Goal: Information Seeking & Learning: Learn about a topic

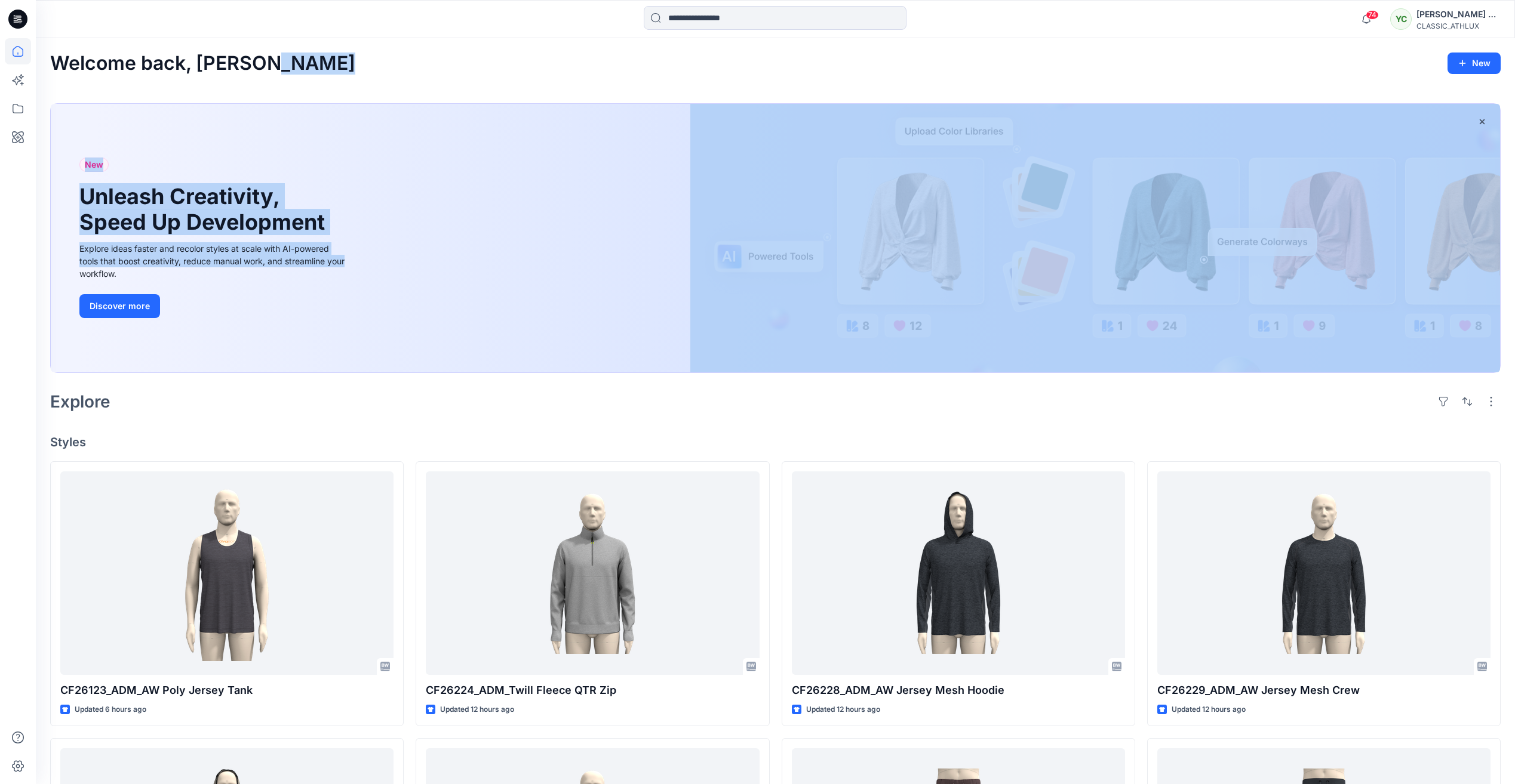
drag, startPoint x: 787, startPoint y: 67, endPoint x: 784, endPoint y: 265, distance: 198.0
click at [784, 265] on div "Welcome back, [PERSON_NAME] New New Unleash Creativity, Speed Up Development Ex…" at bounding box center [775, 688] width 1479 height 1299
drag, startPoint x: 784, startPoint y: 265, endPoint x: 874, endPoint y: 74, distance: 211.1
click at [874, 74] on div "Welcome back, [PERSON_NAME] New" at bounding box center [775, 63] width 1450 height 22
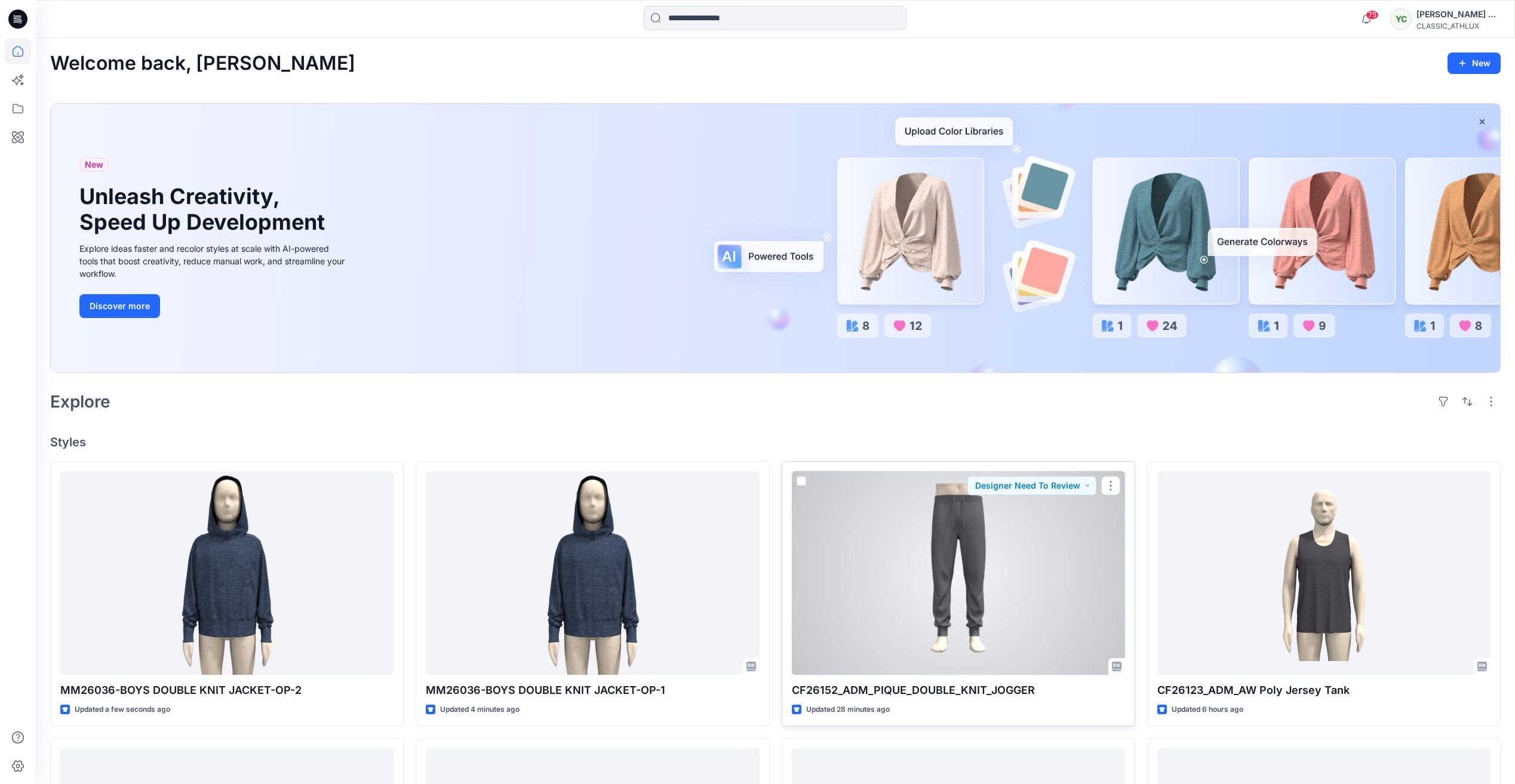
click at [977, 587] on div at bounding box center [958, 573] width 333 height 203
click at [1024, 575] on div at bounding box center [958, 573] width 333 height 203
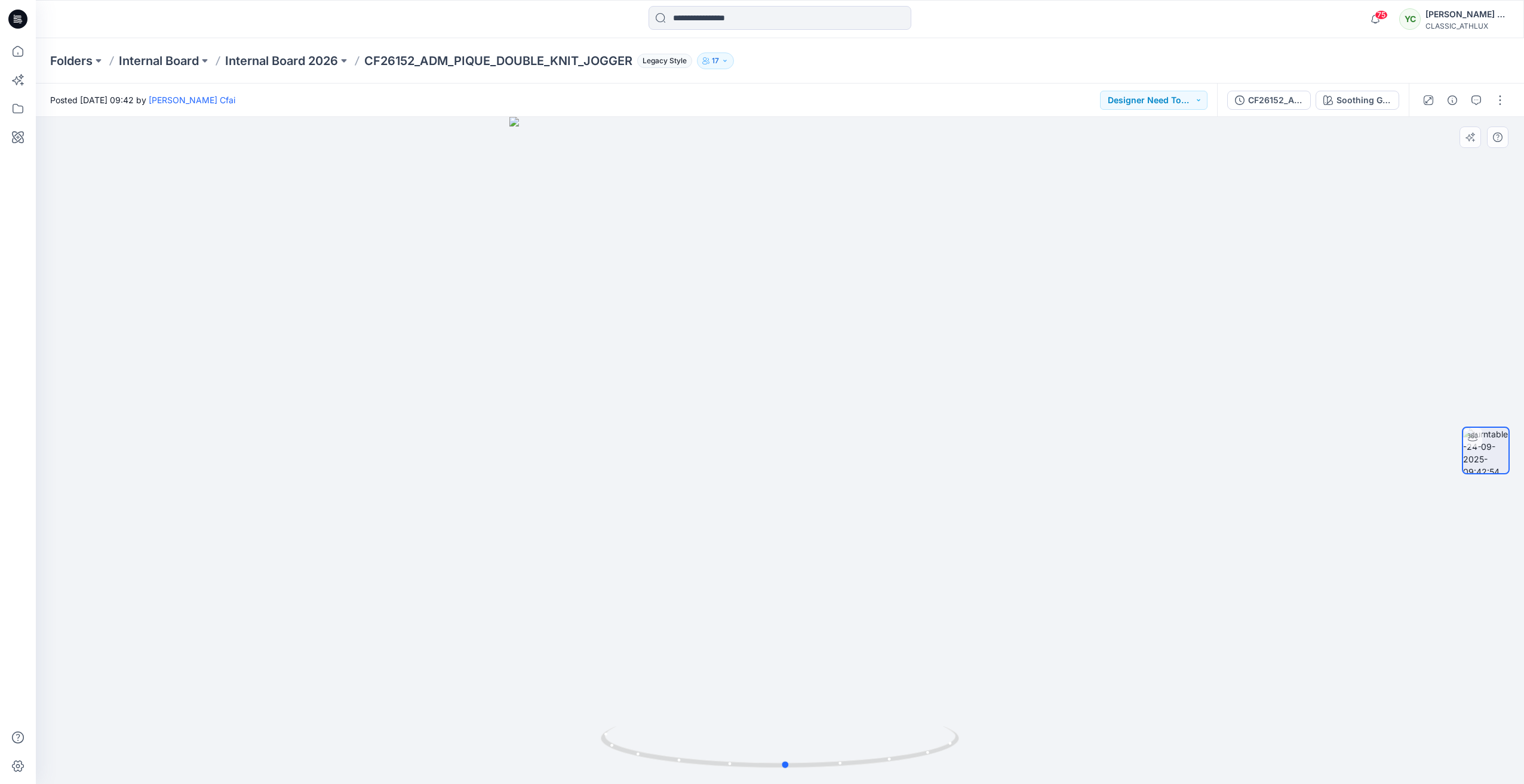
drag, startPoint x: 784, startPoint y: 767, endPoint x: 1147, endPoint y: 758, distance: 363.1
click at [1147, 758] on div at bounding box center [780, 450] width 1488 height 667
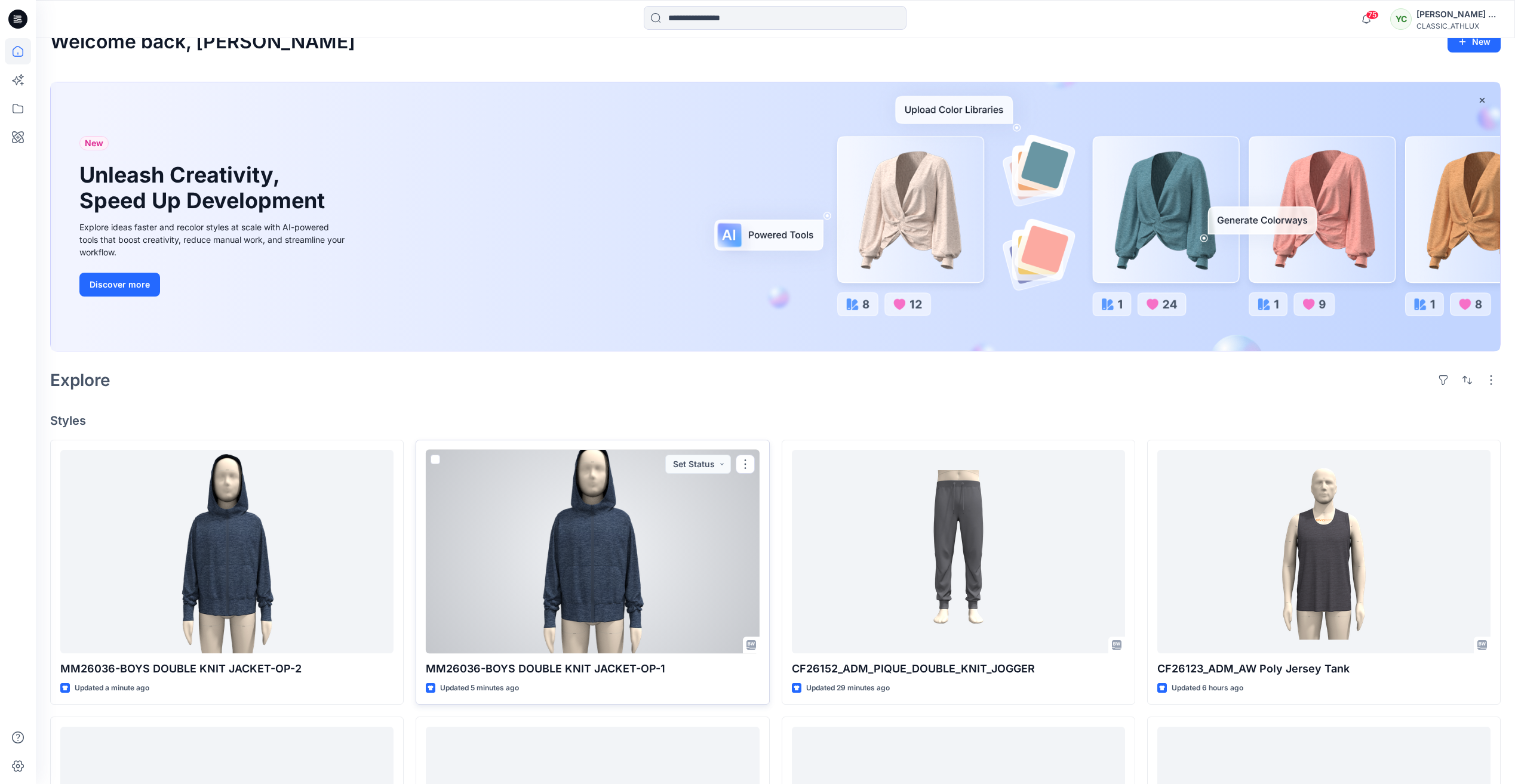
scroll to position [60, 0]
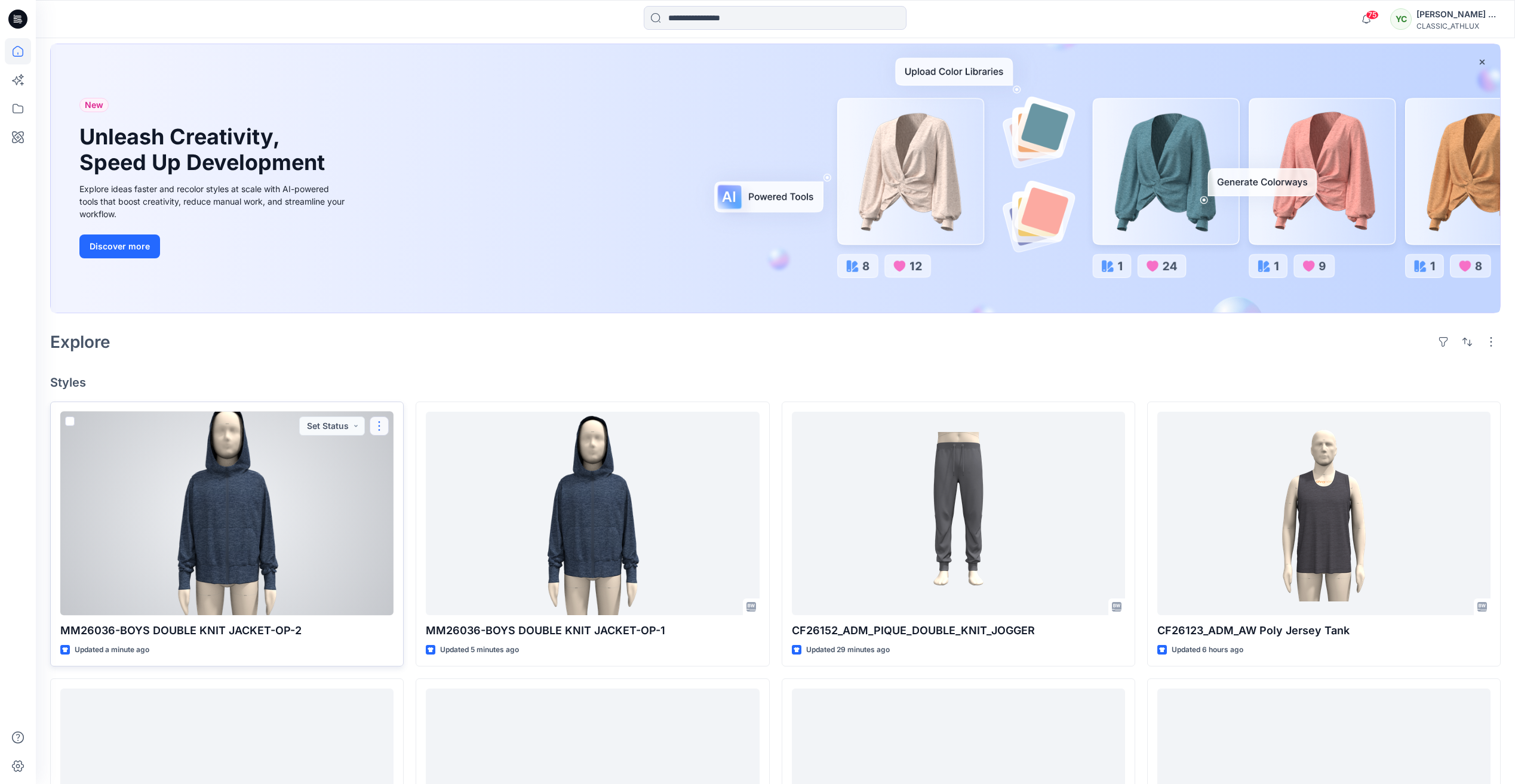
click at [379, 429] on button "button" at bounding box center [379, 426] width 19 height 19
click at [335, 508] on div at bounding box center [227, 513] width 333 height 203
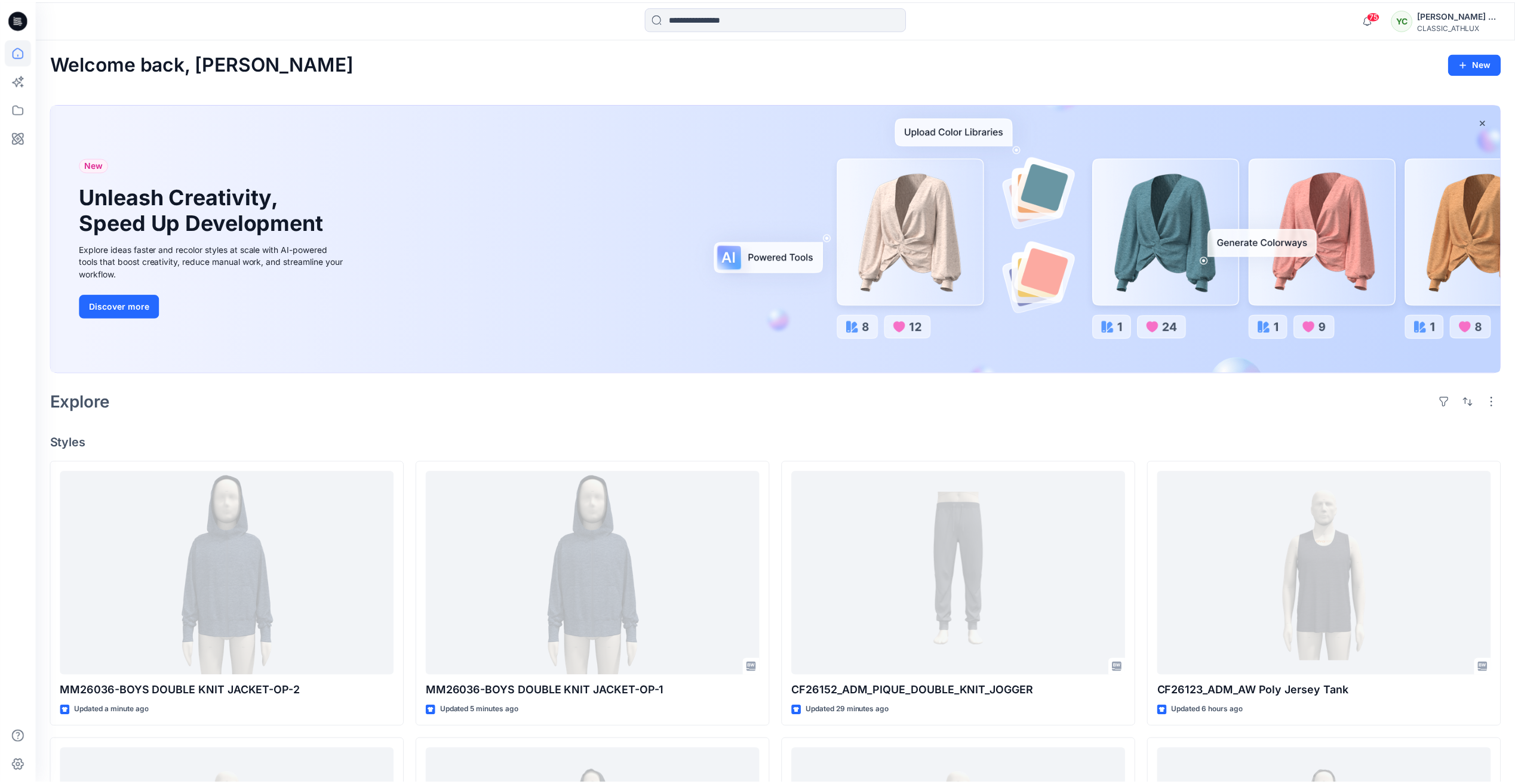
scroll to position [60, 0]
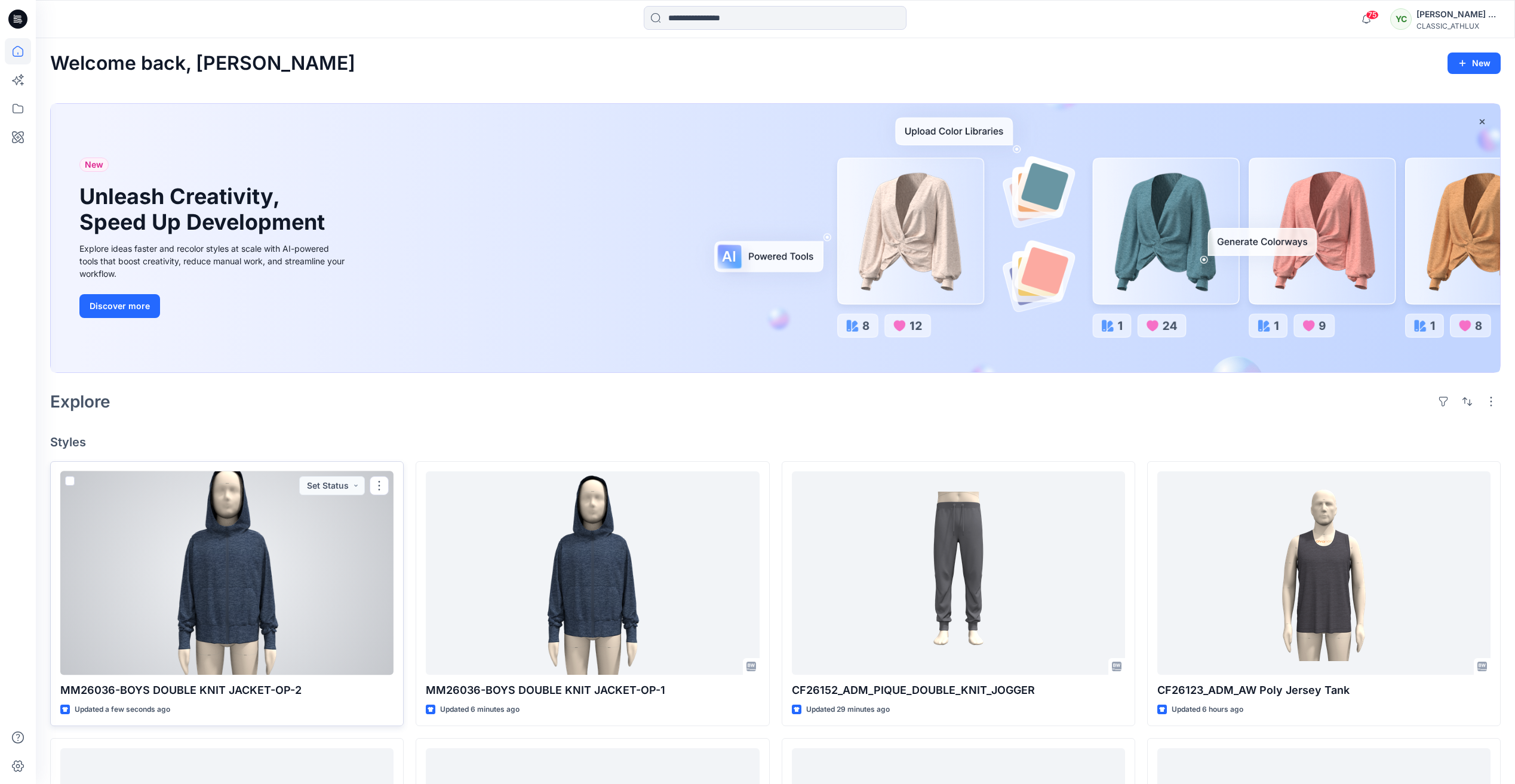
click at [245, 578] on div at bounding box center [227, 573] width 333 height 203
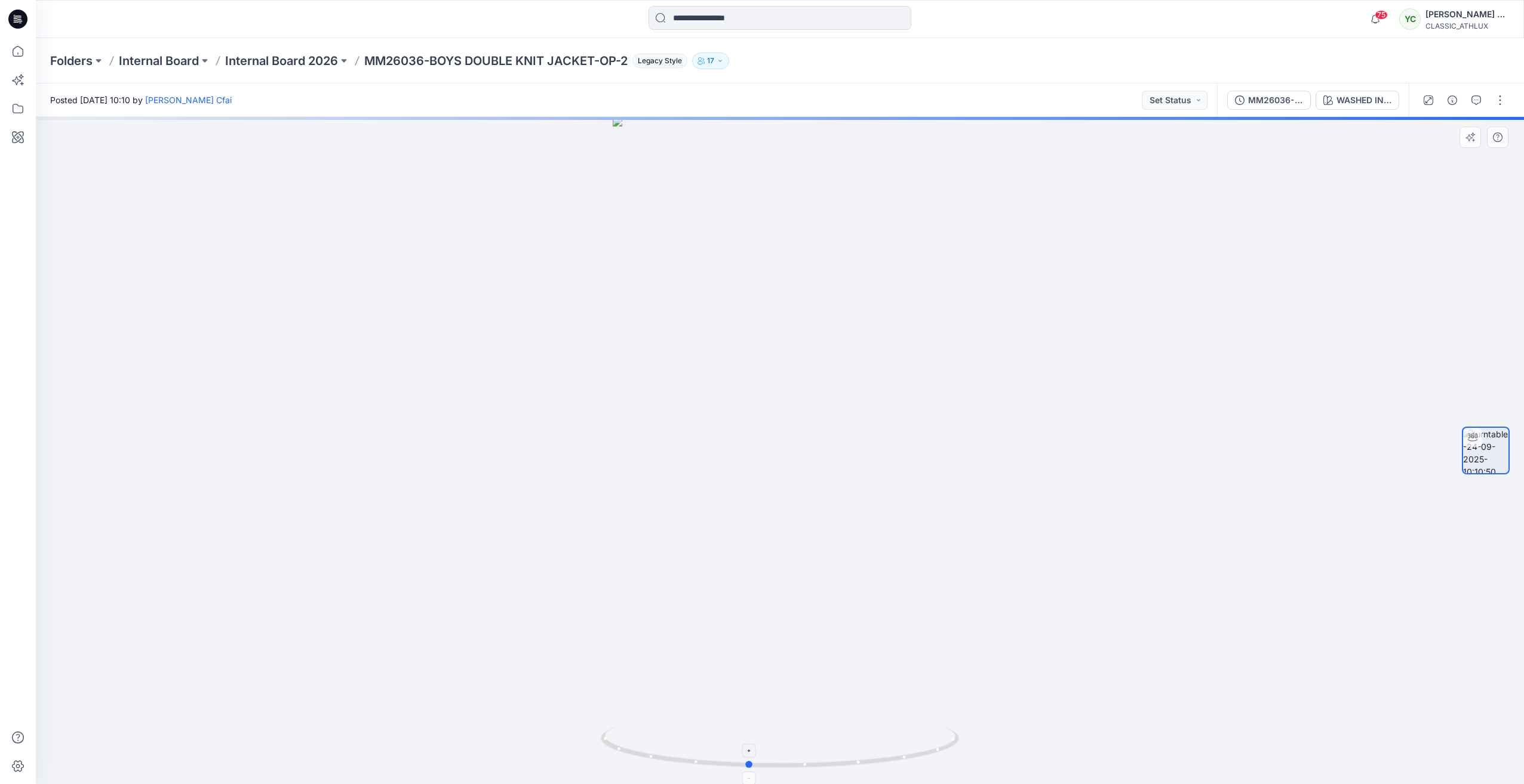
drag, startPoint x: 776, startPoint y: 764, endPoint x: 752, endPoint y: 764, distance: 24.0
click at [747, 765] on icon at bounding box center [781, 748] width 361 height 45
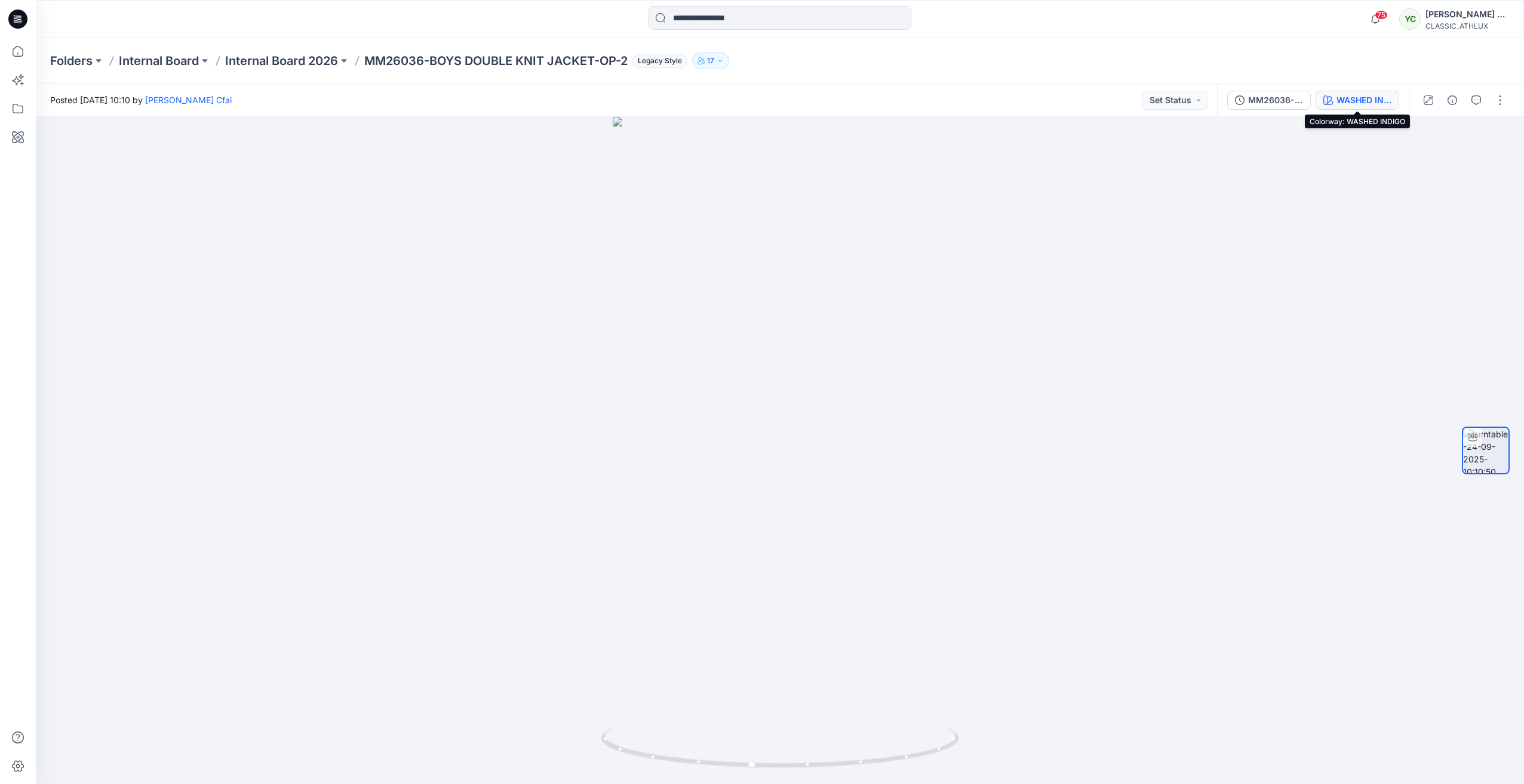
click at [1383, 102] on div "WASHED INDIGO" at bounding box center [1364, 100] width 55 height 13
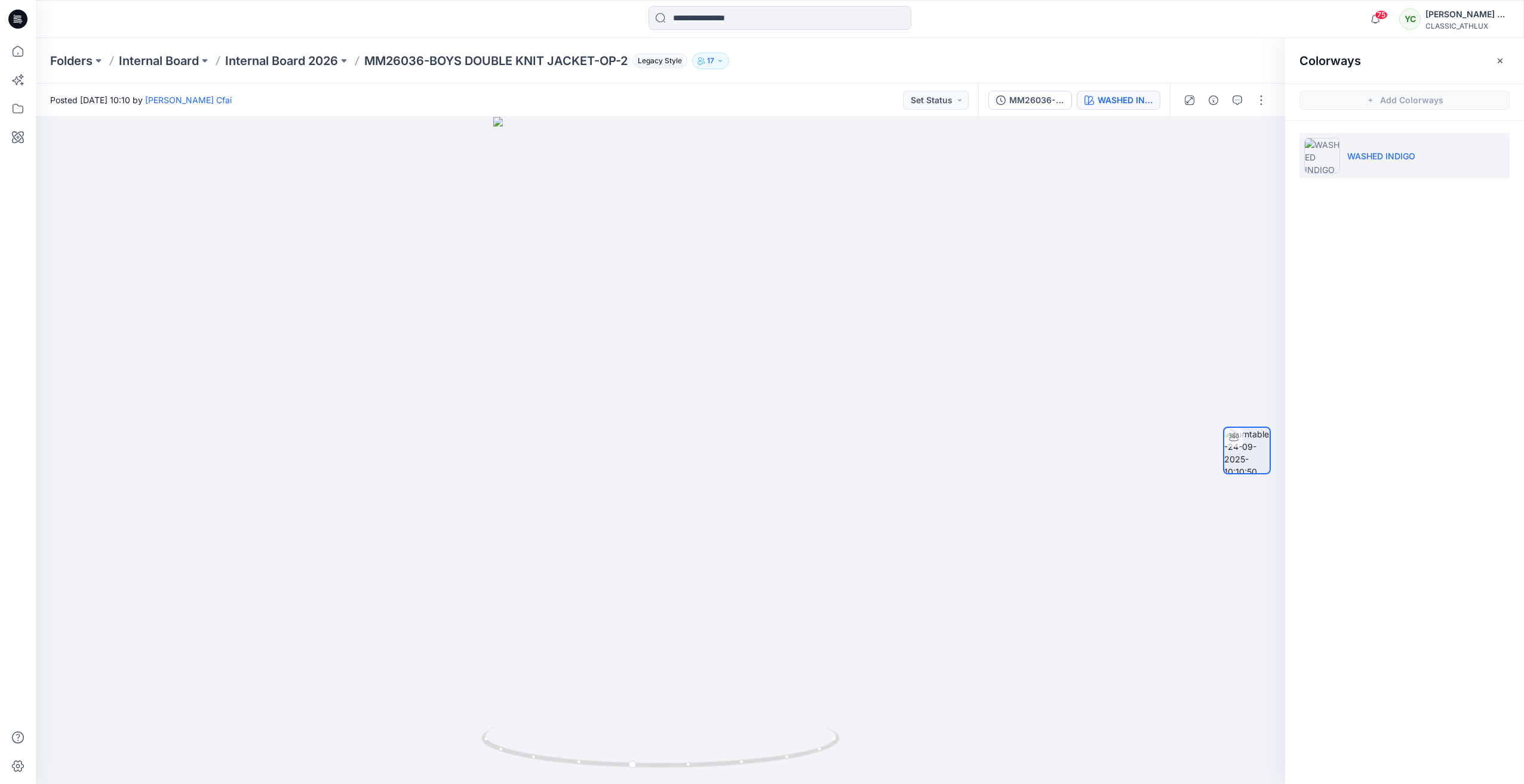
click at [1380, 264] on div "Colorways Add Colorways WASHED INDIGO" at bounding box center [1404, 412] width 239 height 746
click at [1063, 449] on div at bounding box center [660, 450] width 1249 height 667
click at [1096, 456] on div at bounding box center [660, 450] width 1249 height 667
drag, startPoint x: 639, startPoint y: 769, endPoint x: 1042, endPoint y: 741, distance: 404.0
click at [1042, 741] on div at bounding box center [660, 450] width 1249 height 667
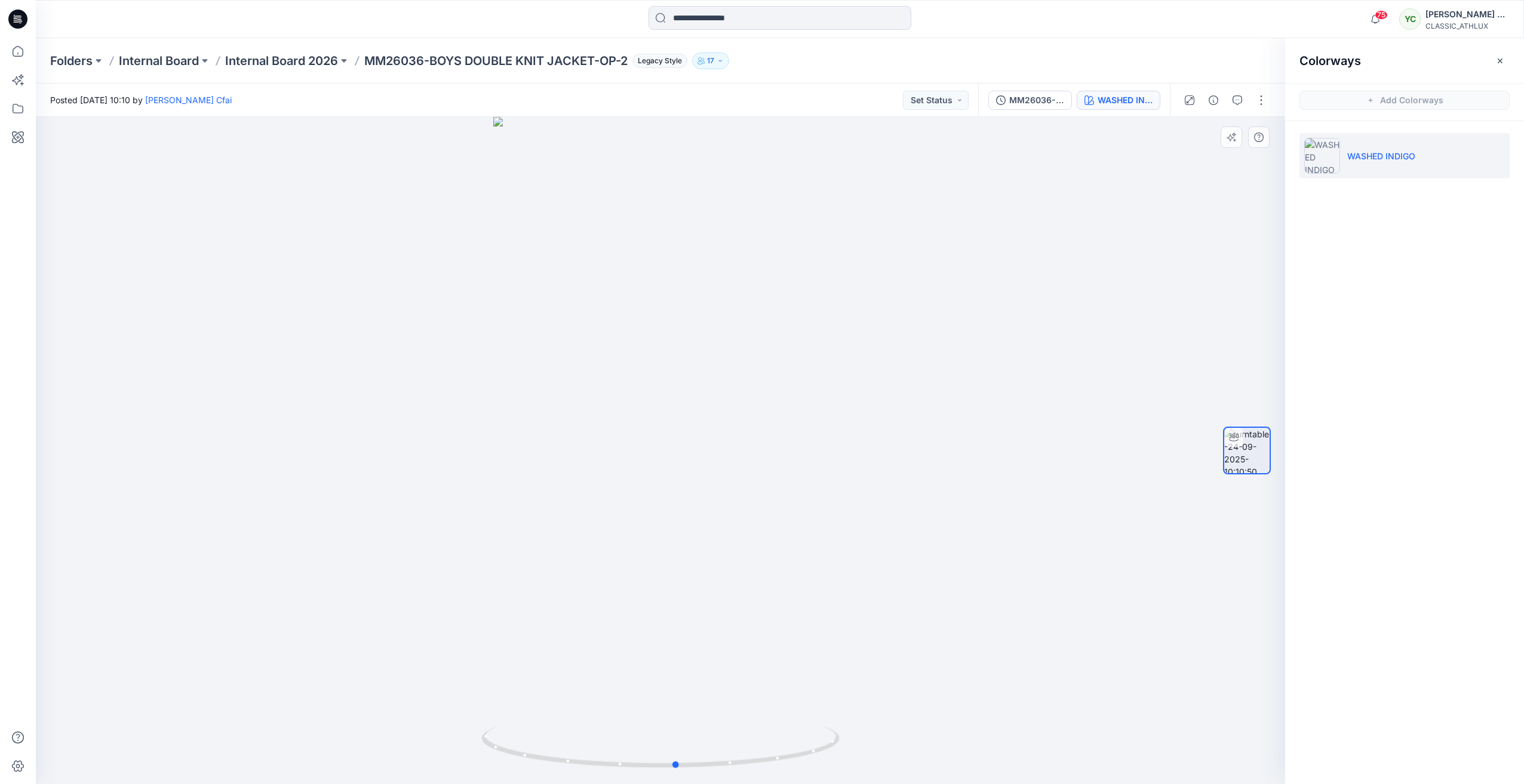
click at [869, 257] on div at bounding box center [660, 450] width 1249 height 667
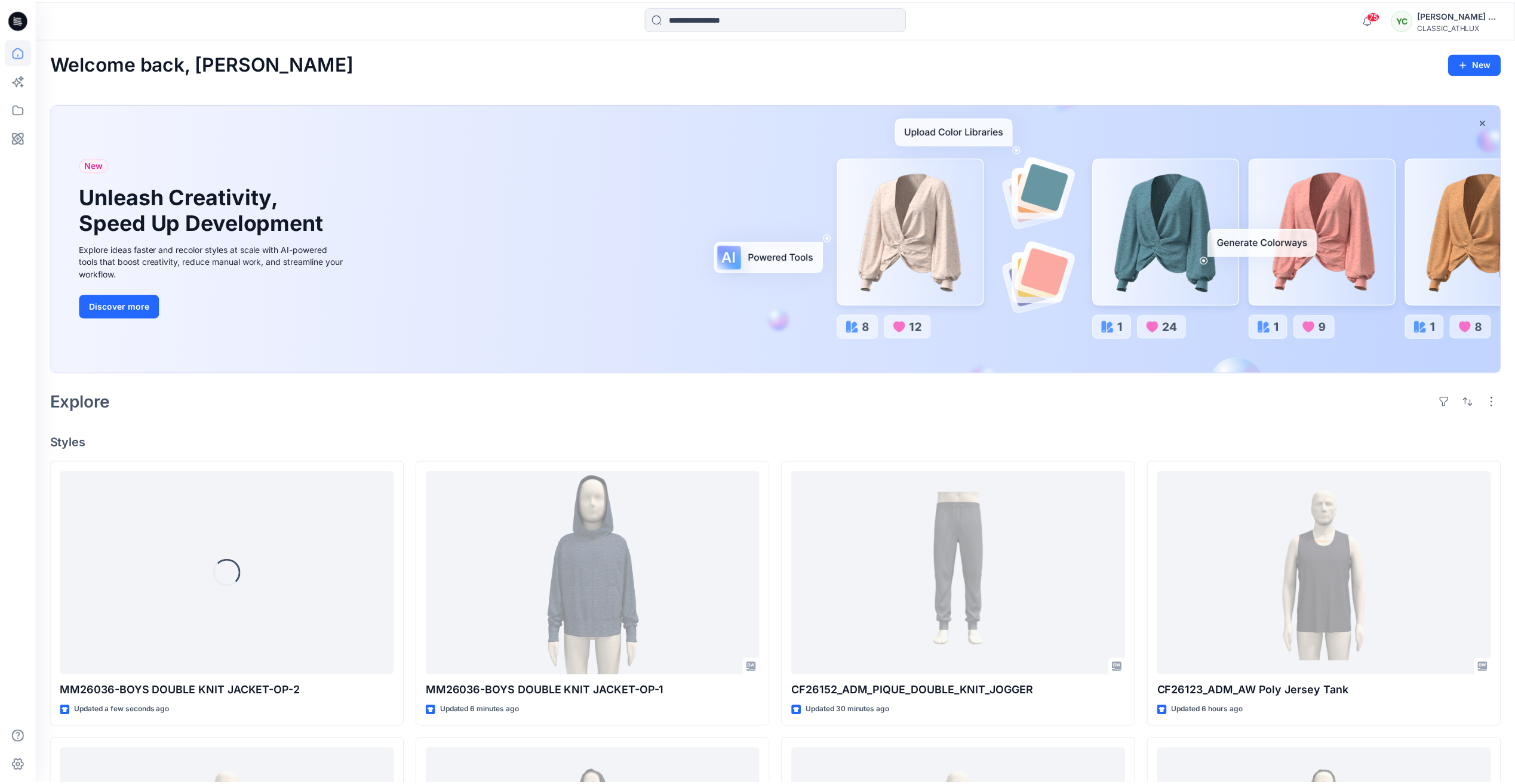
scroll to position [61, 0]
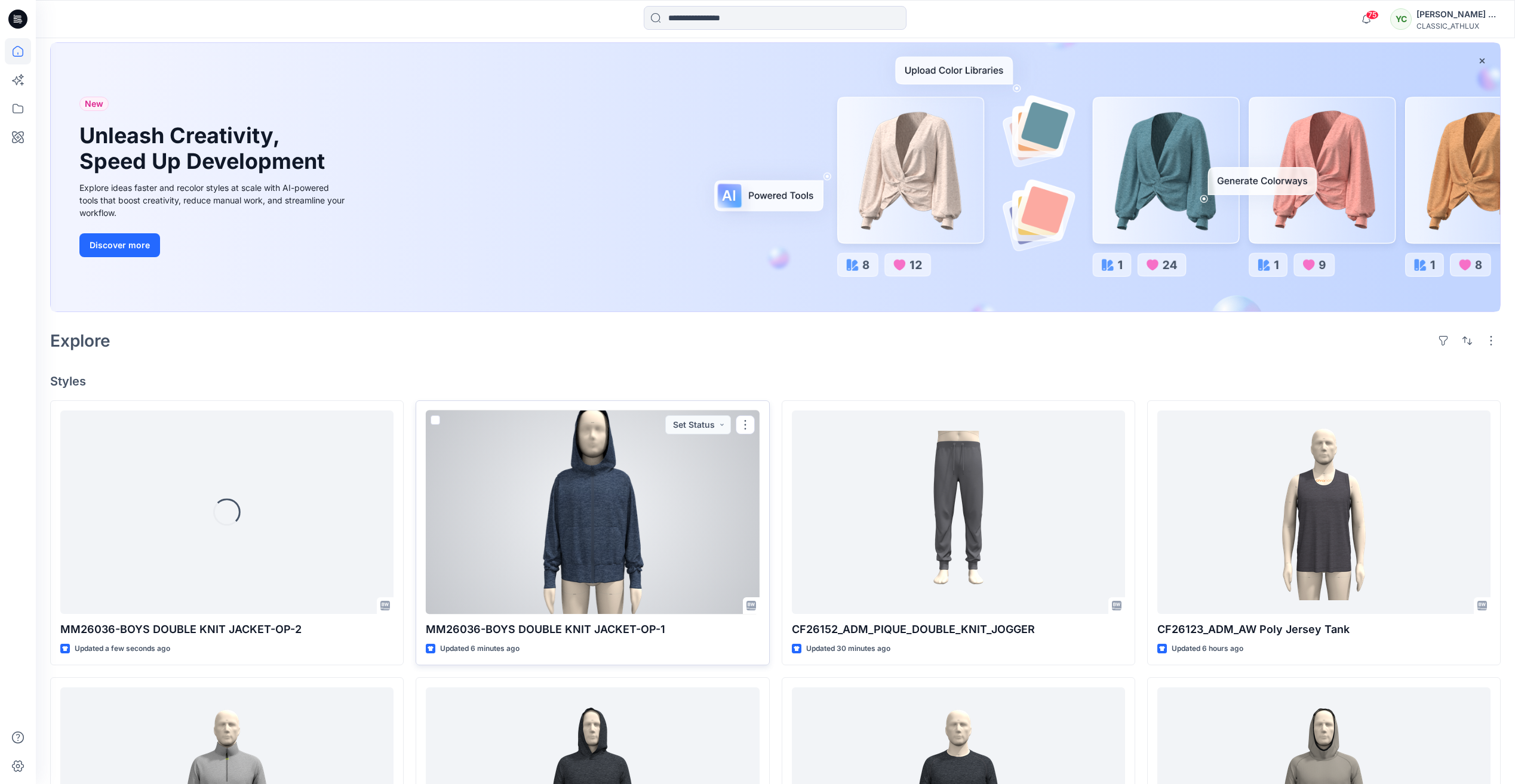
click at [672, 527] on div at bounding box center [592, 513] width 333 height 203
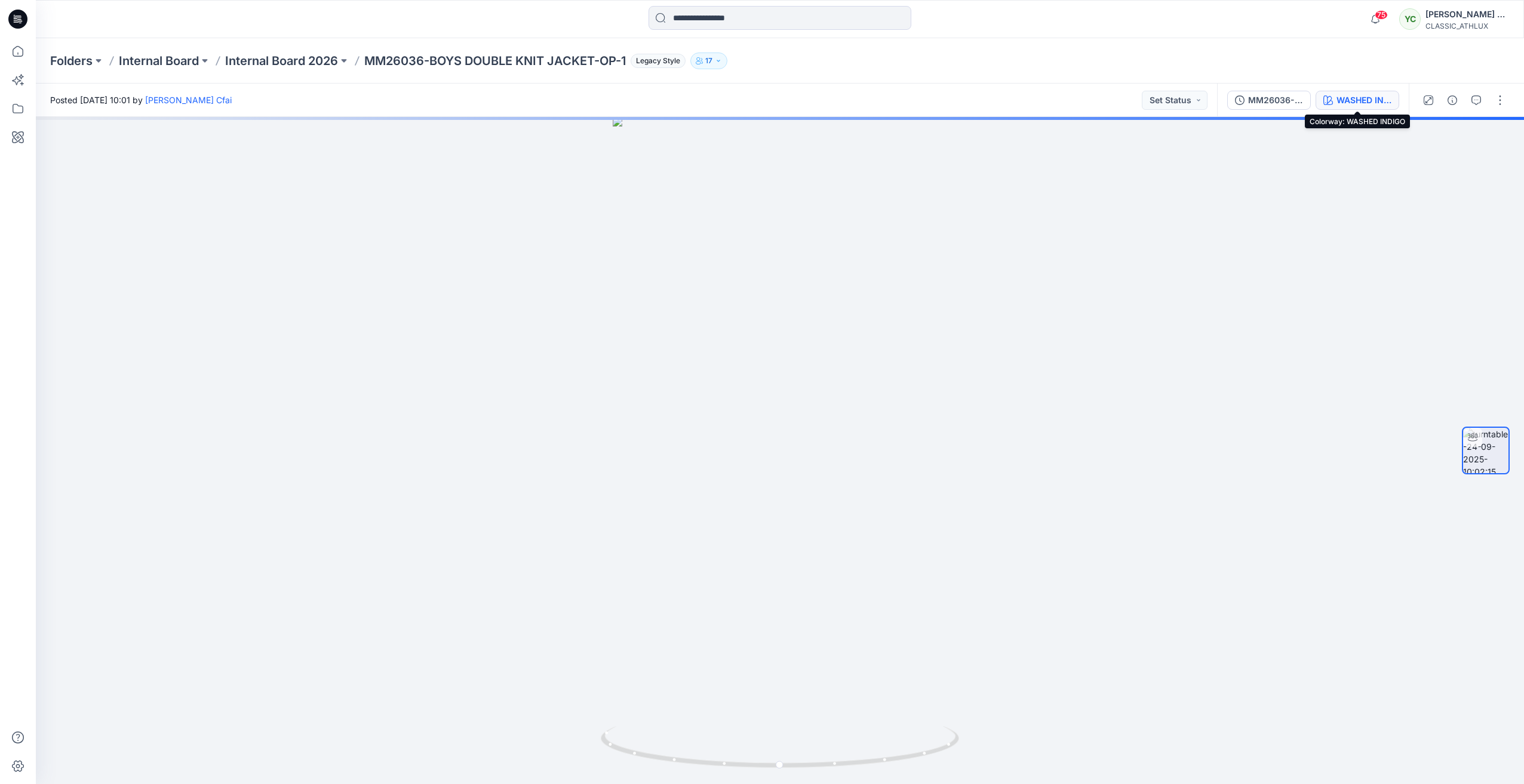
click at [1356, 104] on div "WASHED INDIGO" at bounding box center [1364, 100] width 55 height 13
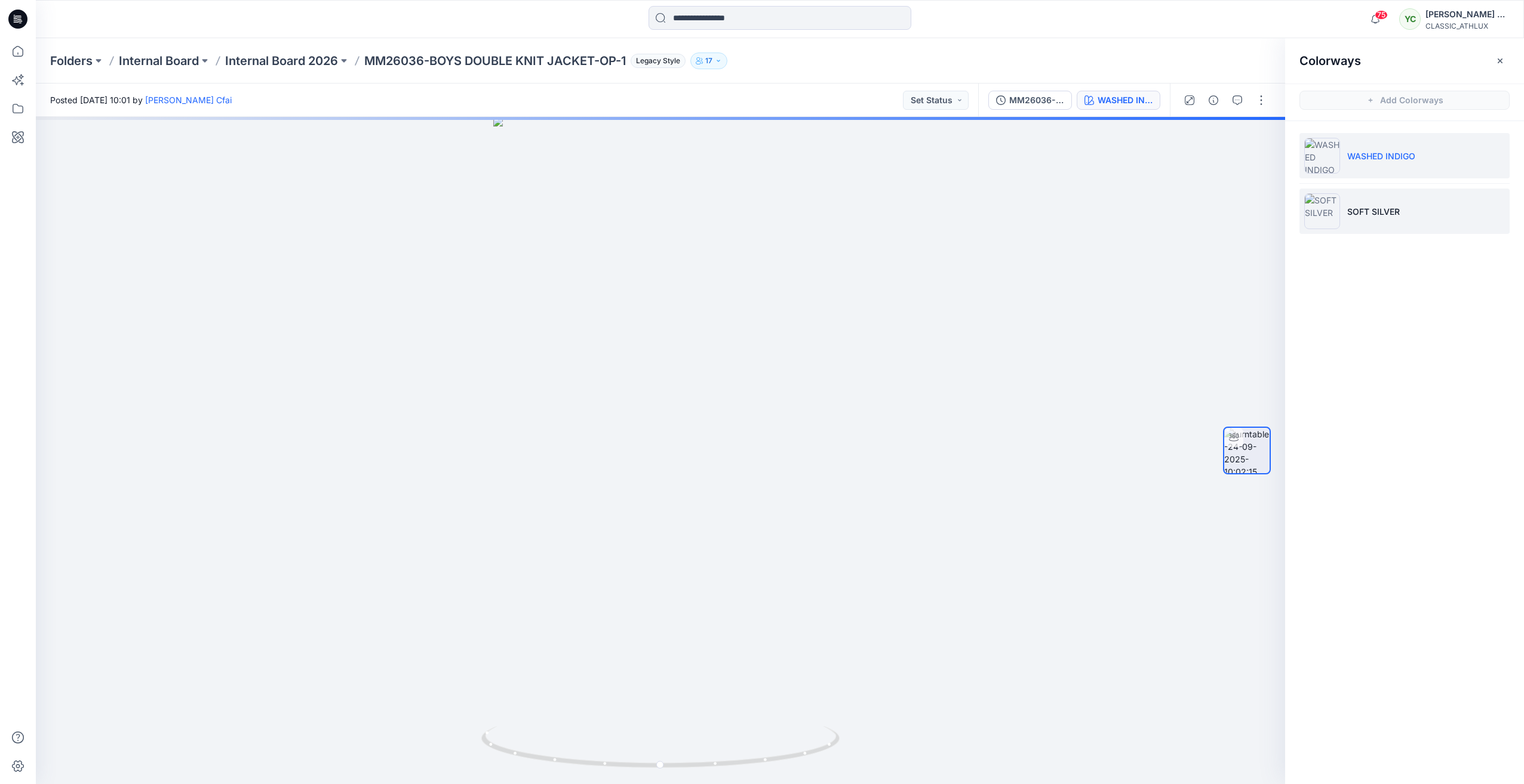
click at [1367, 216] on p "SOFT SILVER" at bounding box center [1373, 212] width 52 height 12
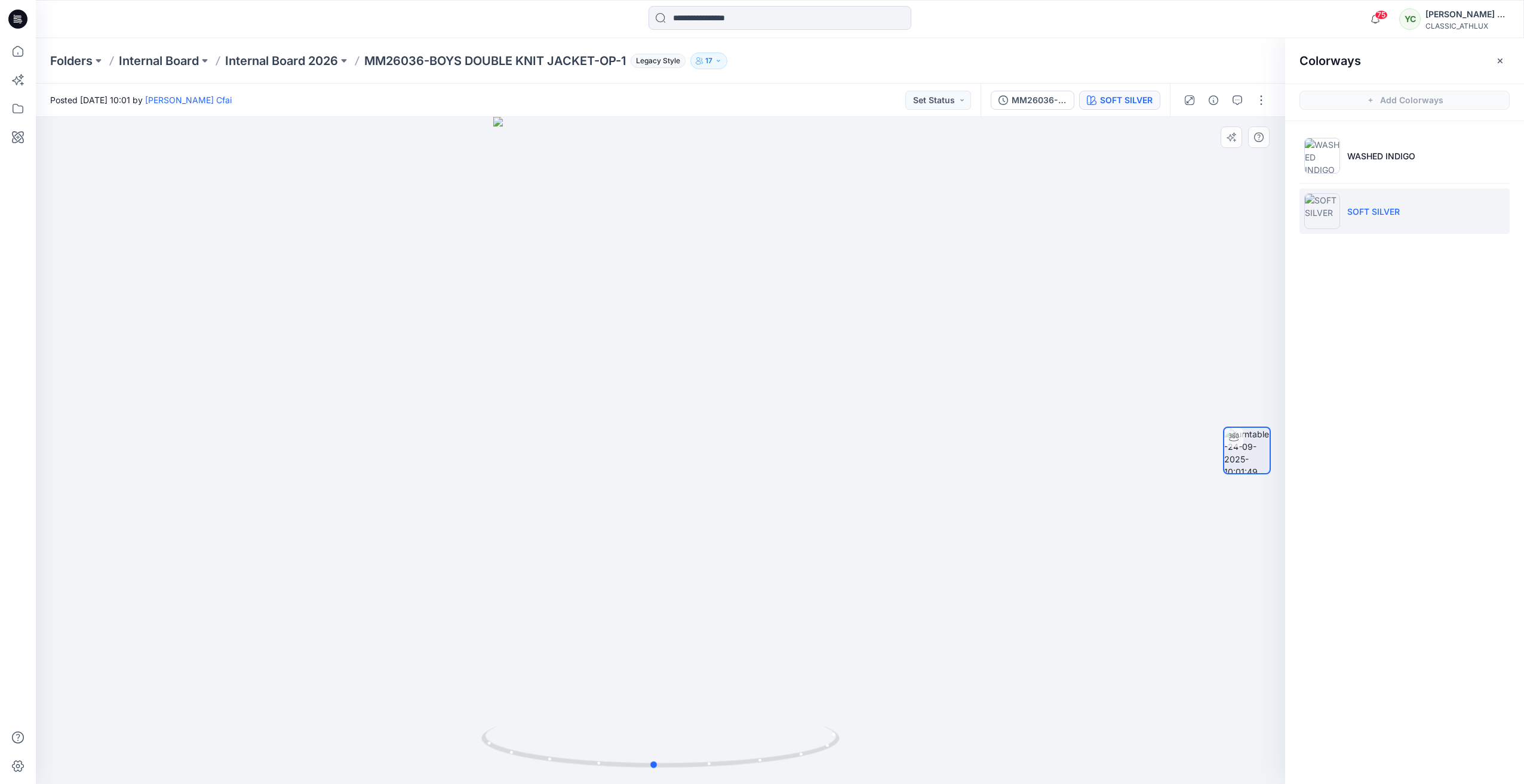
drag, startPoint x: 665, startPoint y: 768, endPoint x: 1016, endPoint y: 735, distance: 352.5
click at [1016, 735] on div at bounding box center [660, 450] width 1249 height 667
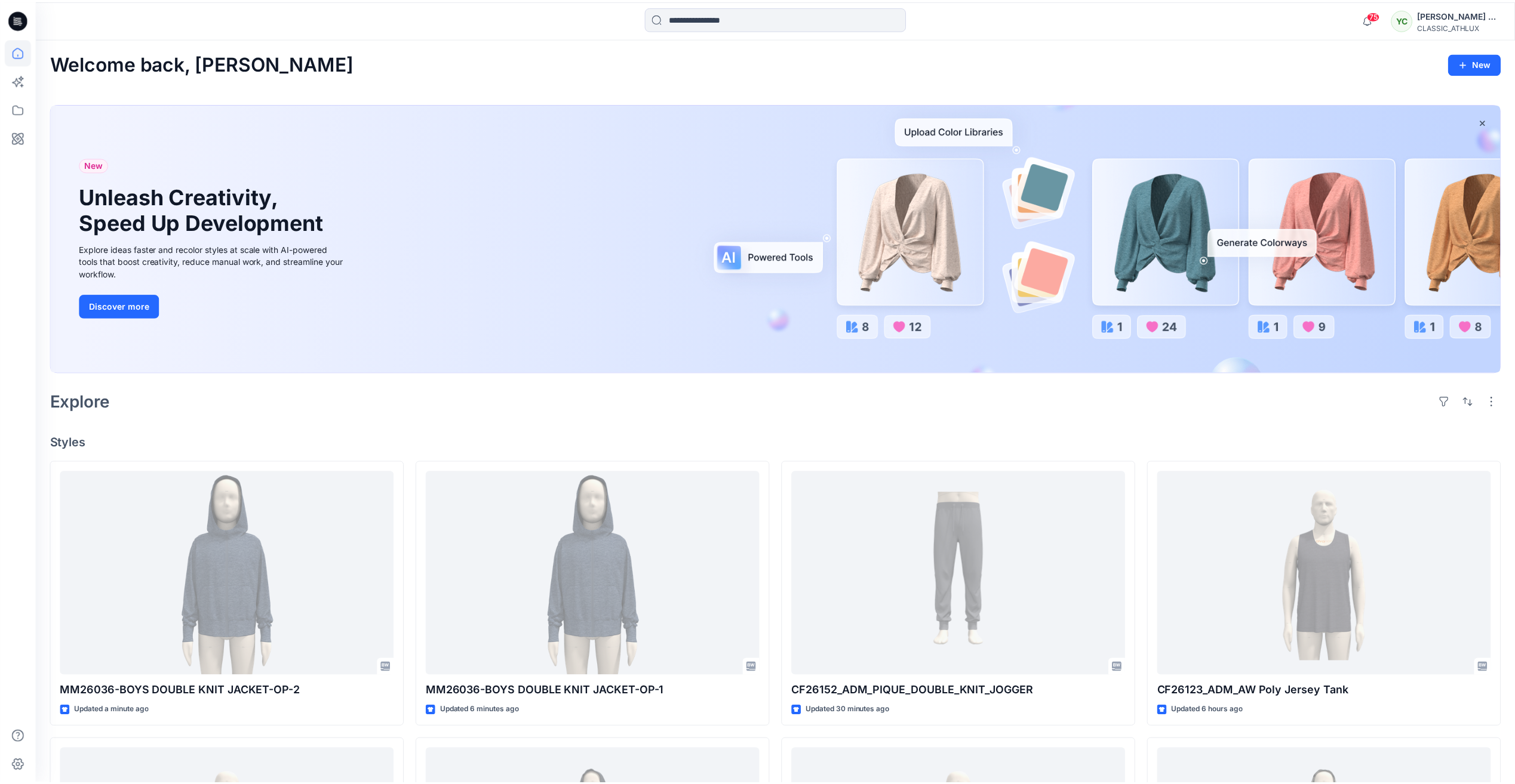
scroll to position [61, 0]
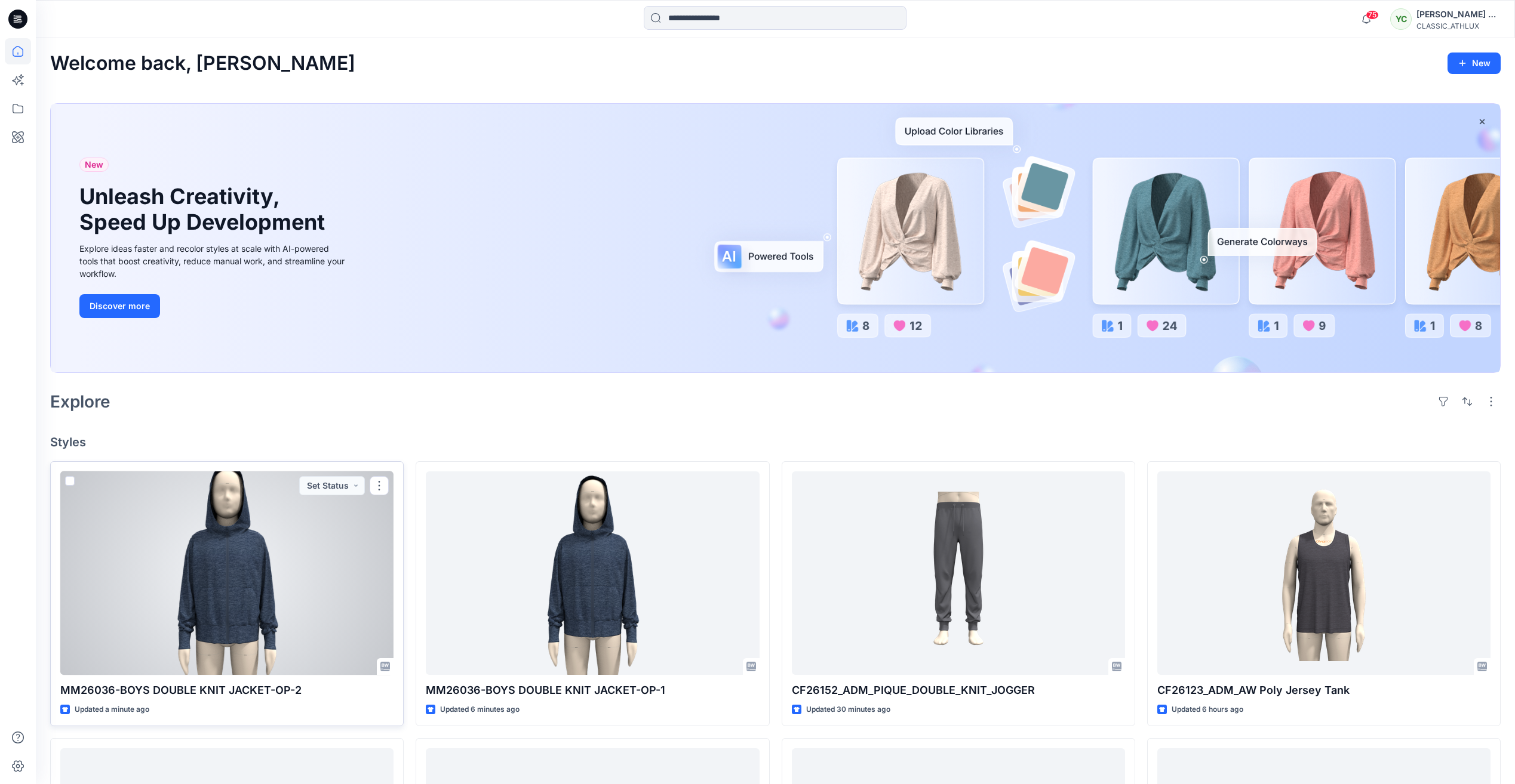
click at [252, 570] on div at bounding box center [227, 573] width 333 height 203
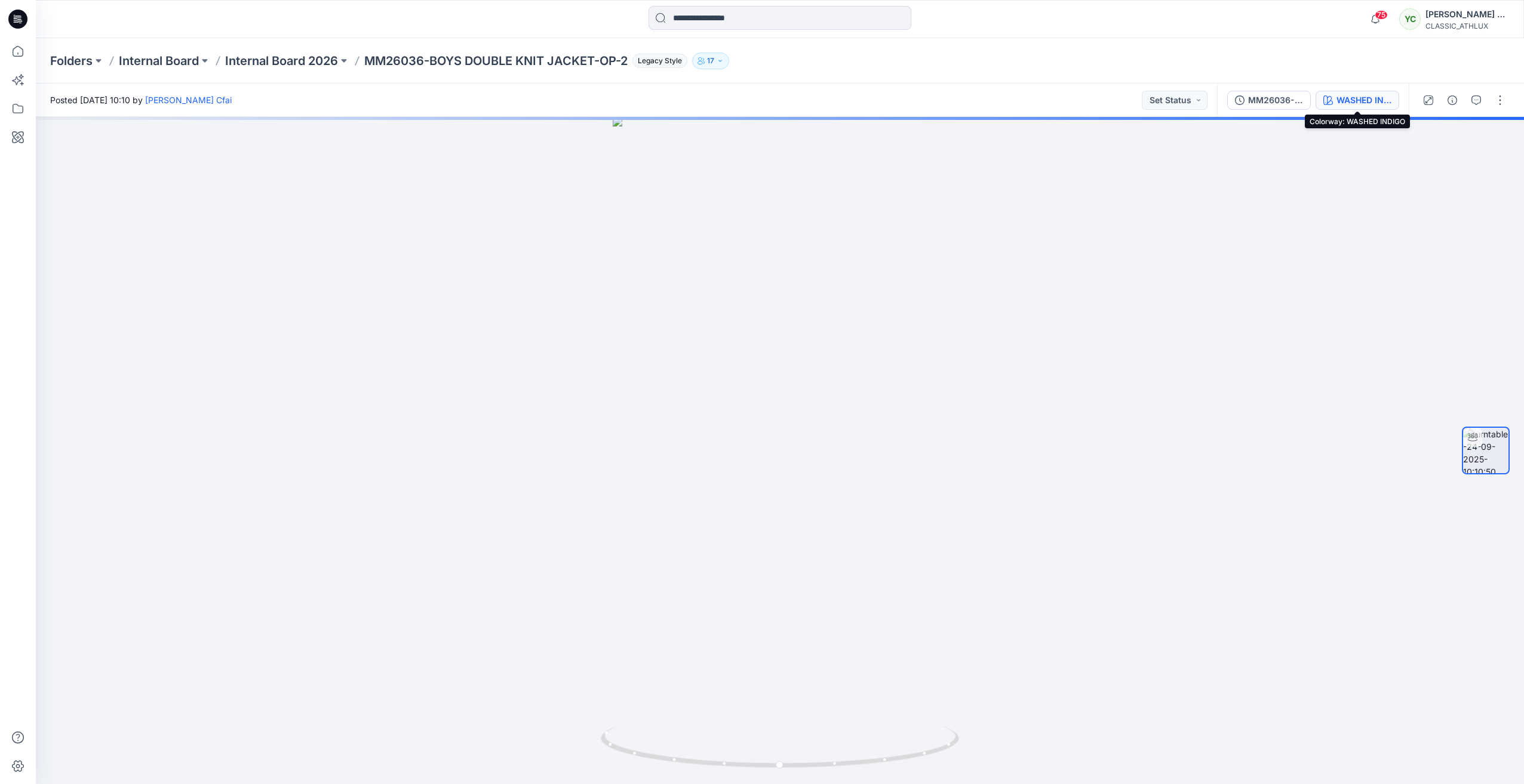
click at [1367, 101] on div "WASHED INDIGO" at bounding box center [1364, 100] width 55 height 13
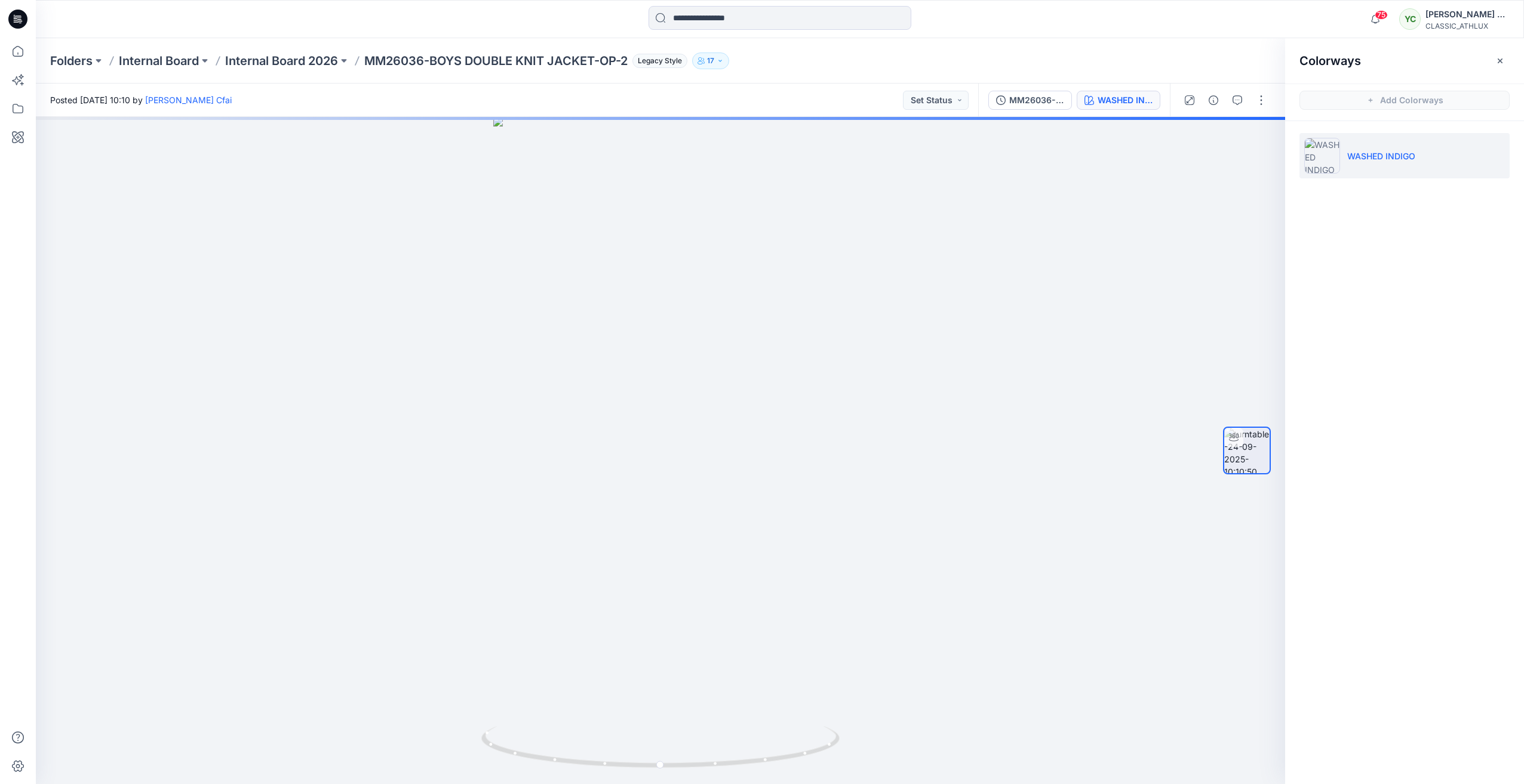
click at [1393, 198] on div "WASHED INDIGO" at bounding box center [1404, 160] width 239 height 79
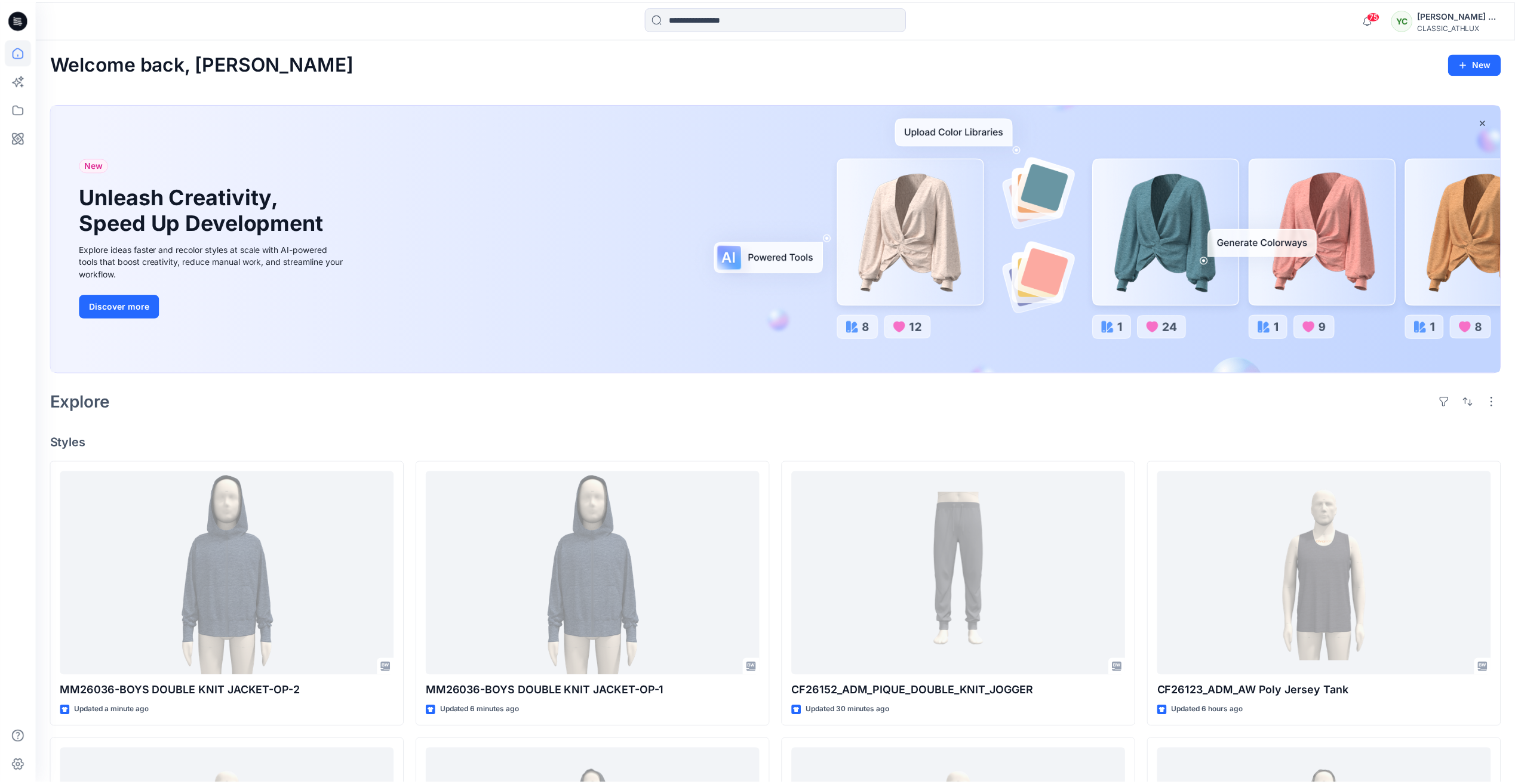
scroll to position [62, 0]
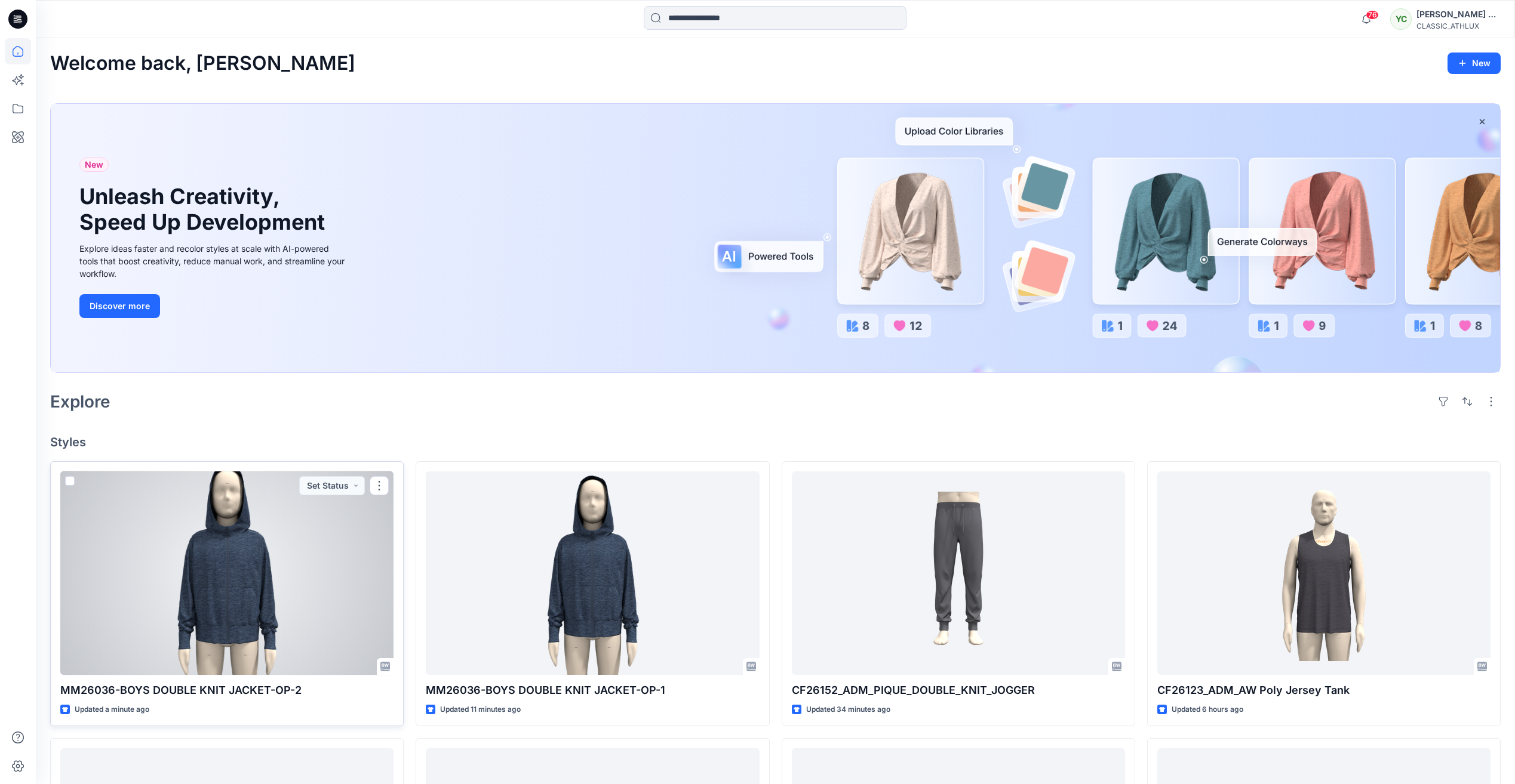
click at [269, 582] on div at bounding box center [227, 573] width 333 height 203
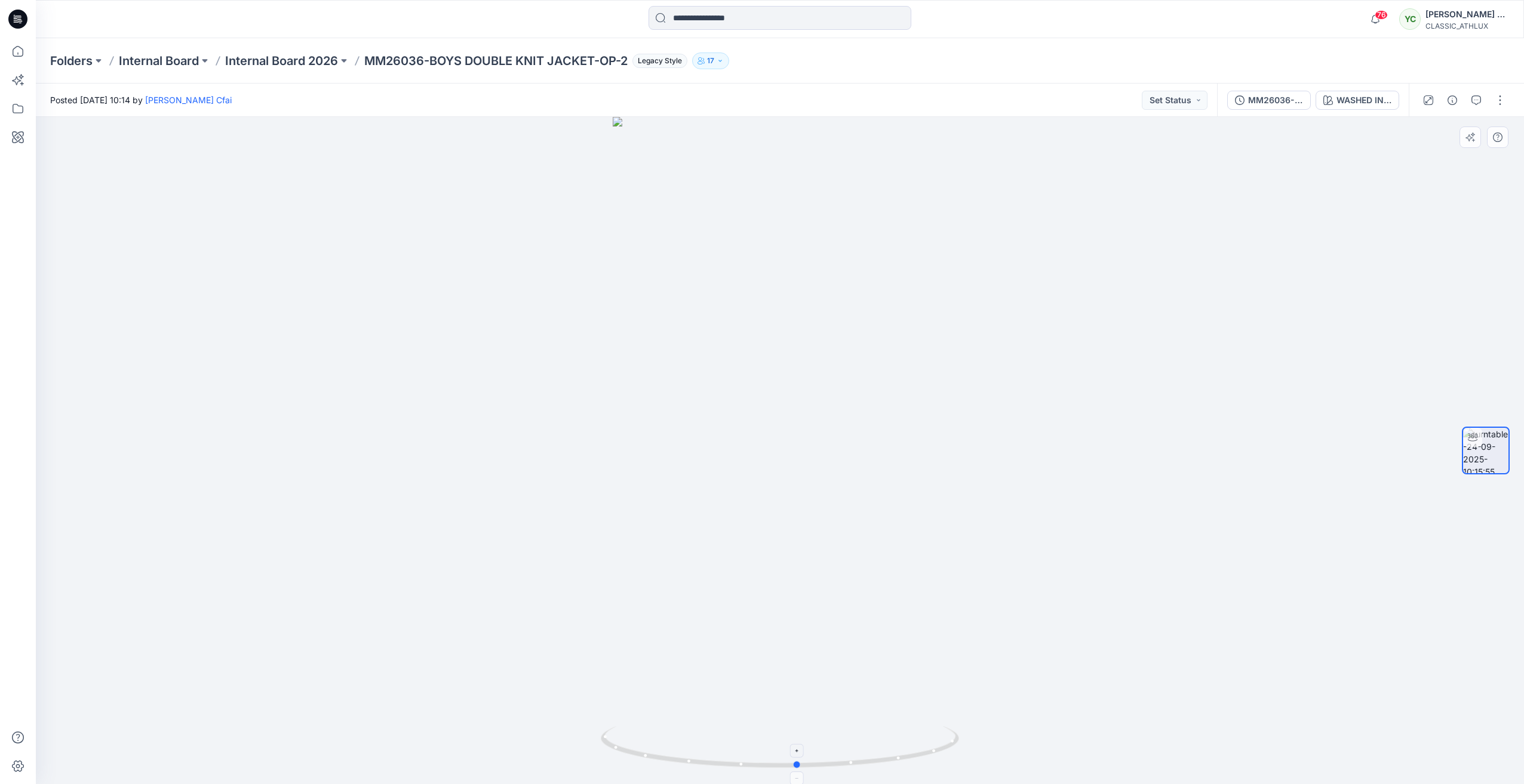
drag, startPoint x: 778, startPoint y: 770, endPoint x: 796, endPoint y: 757, distance: 22.2
click at [796, 757] on icon at bounding box center [781, 748] width 361 height 45
click at [1355, 102] on div "WASHED INDIGO" at bounding box center [1364, 100] width 55 height 13
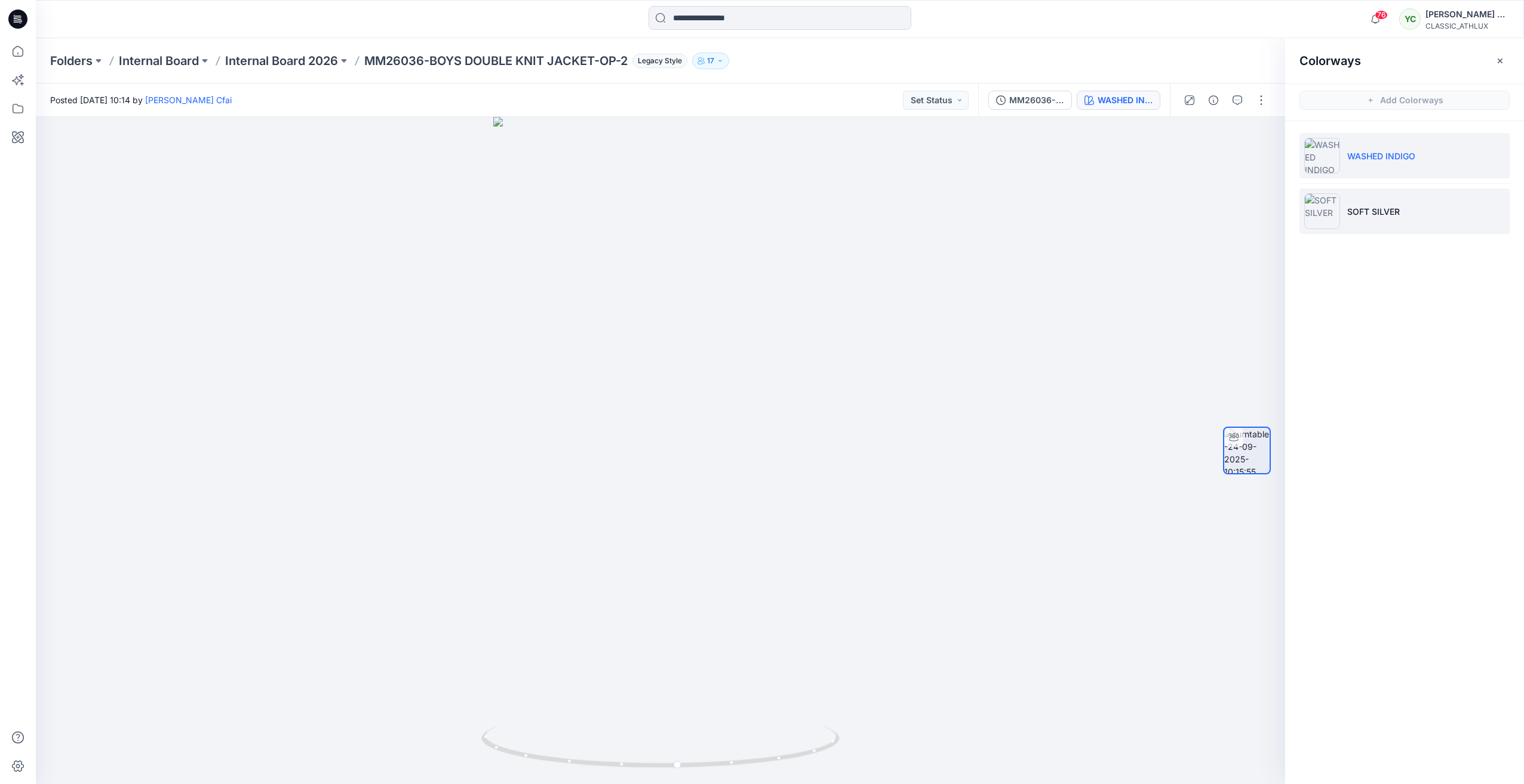
click at [1414, 209] on li "SOFT SILVER" at bounding box center [1404, 211] width 210 height 45
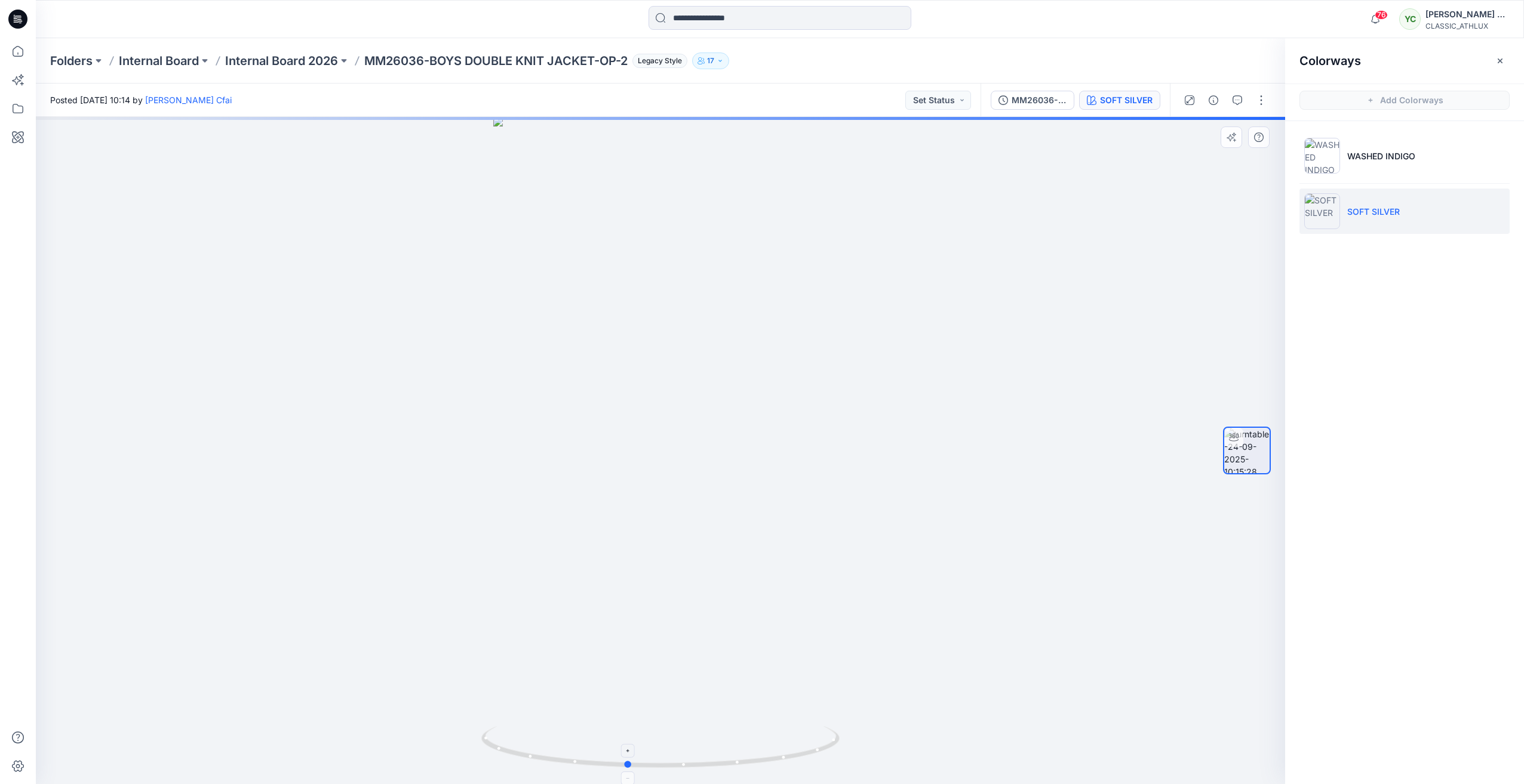
drag, startPoint x: 662, startPoint y: 765, endPoint x: 629, endPoint y: 766, distance: 33.0
click at [629, 766] on circle at bounding box center [628, 764] width 7 height 7
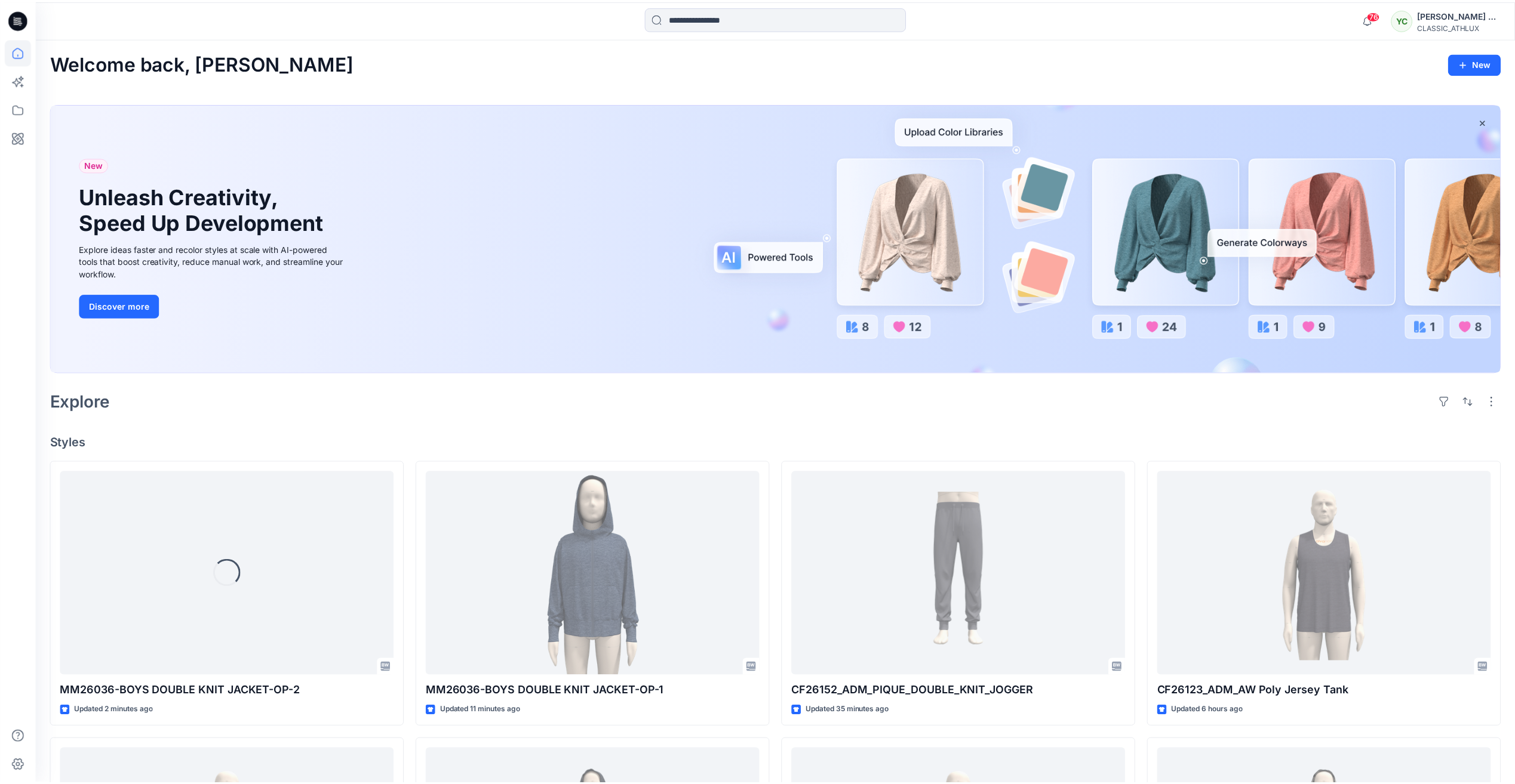
scroll to position [63, 0]
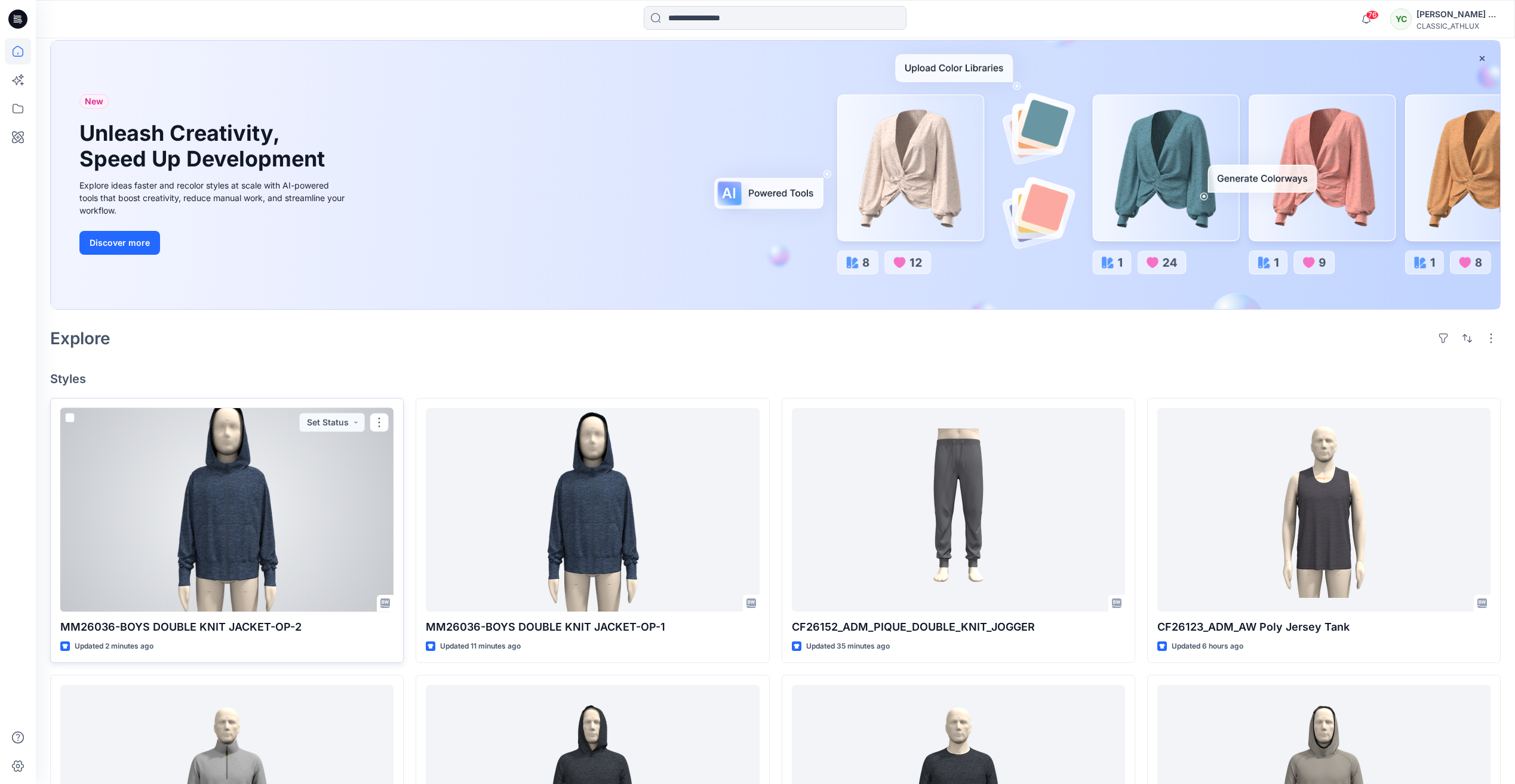
click at [304, 502] on div at bounding box center [227, 510] width 333 height 203
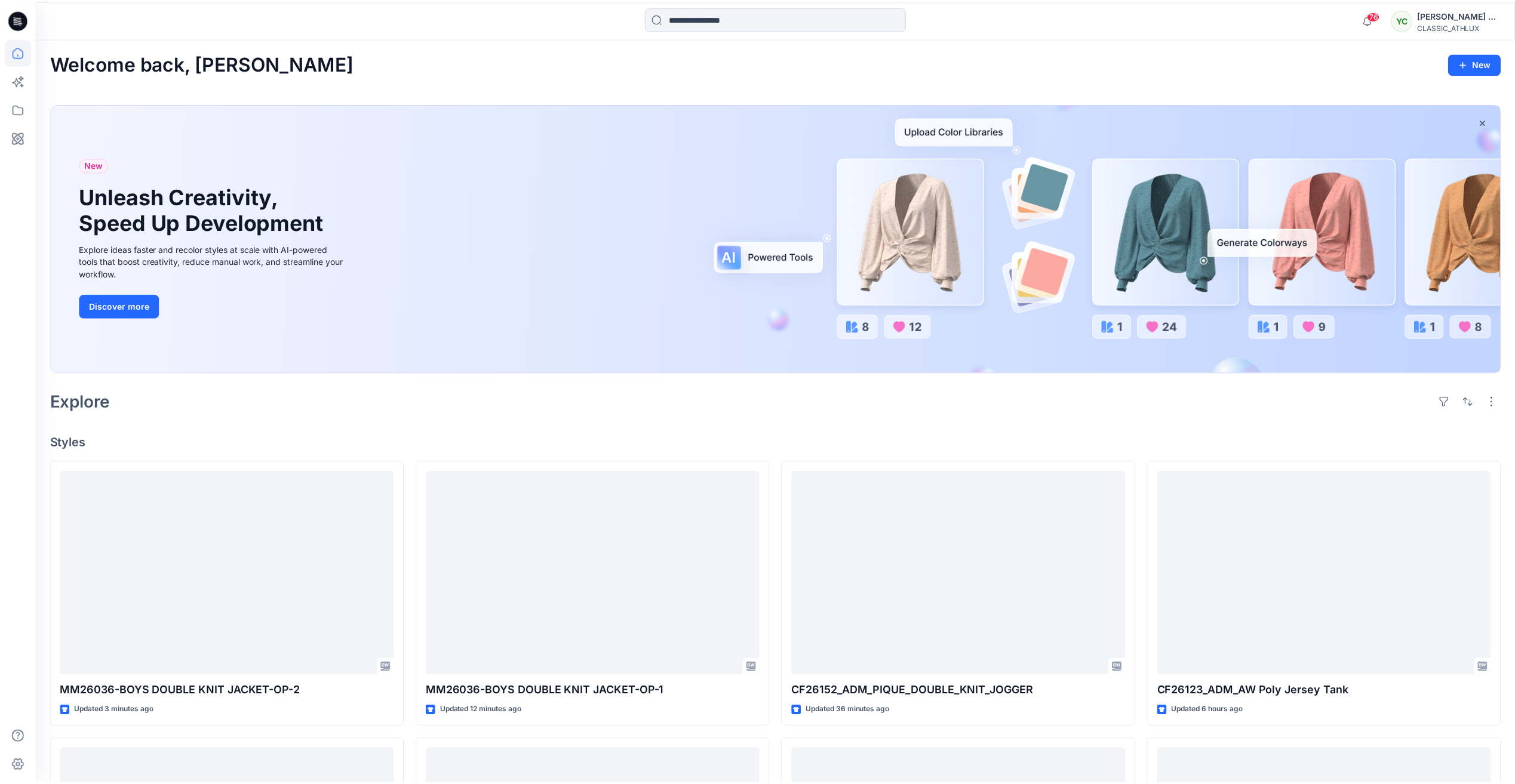
scroll to position [63, 0]
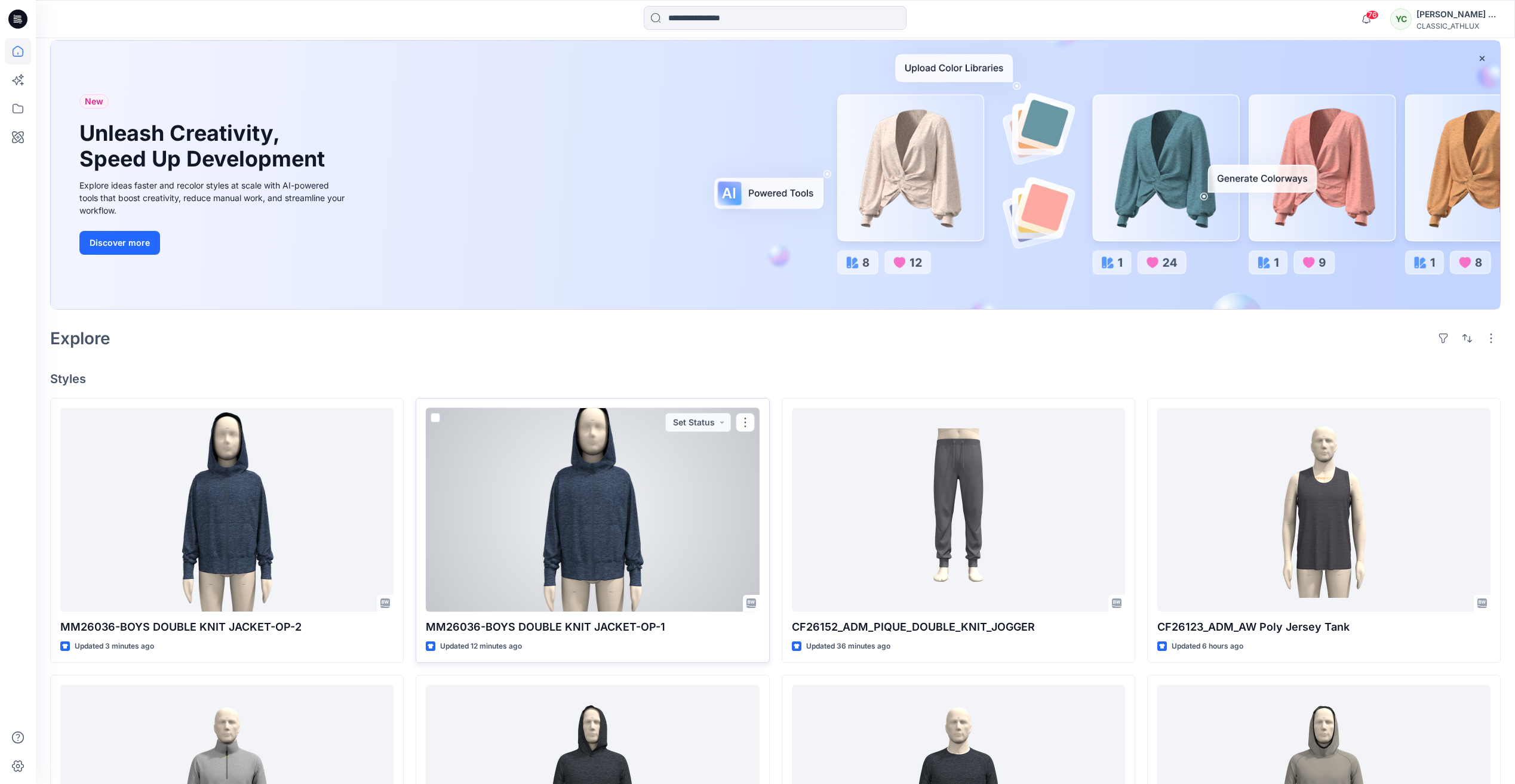
click at [688, 521] on div at bounding box center [592, 510] width 333 height 203
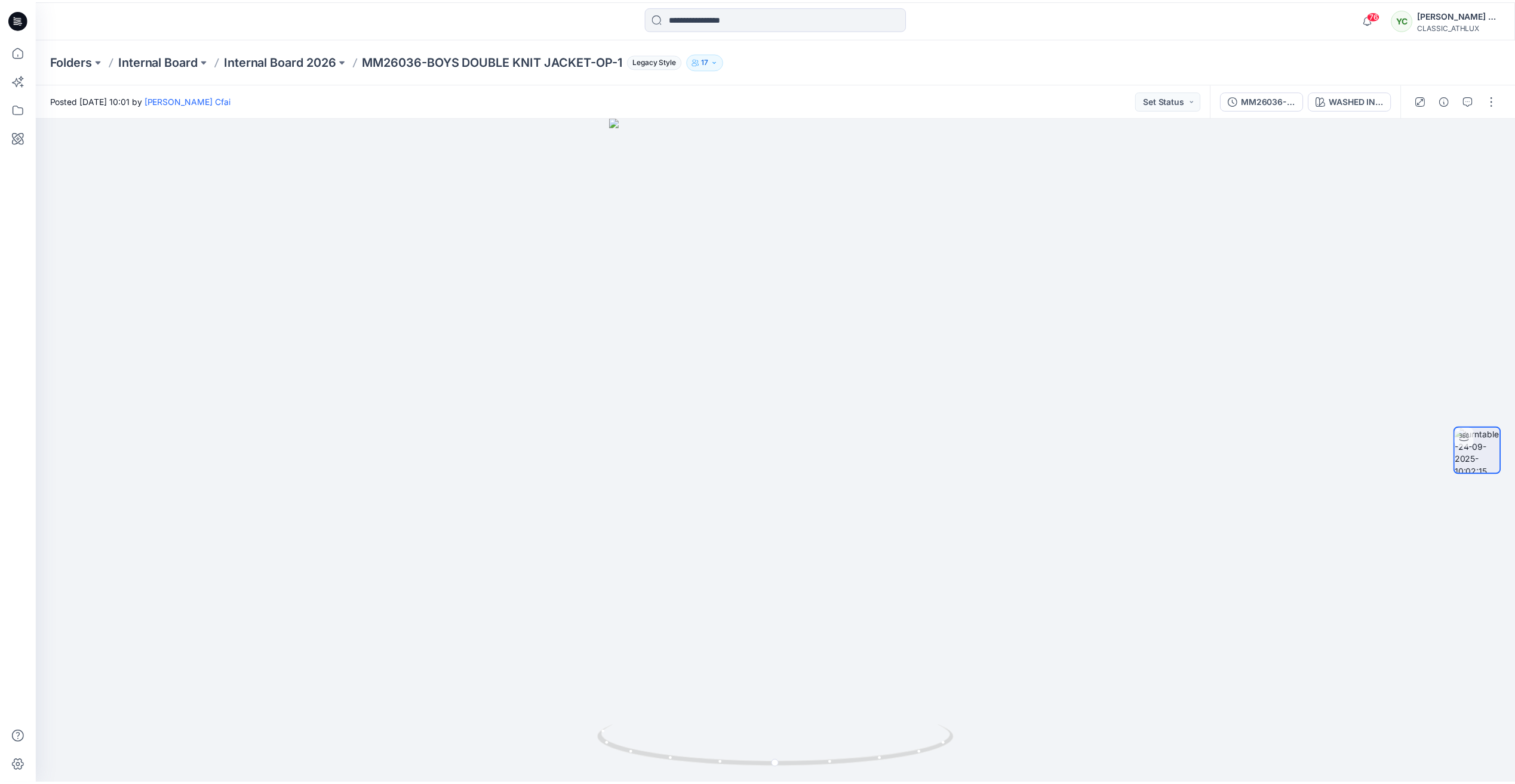
scroll to position [63, 0]
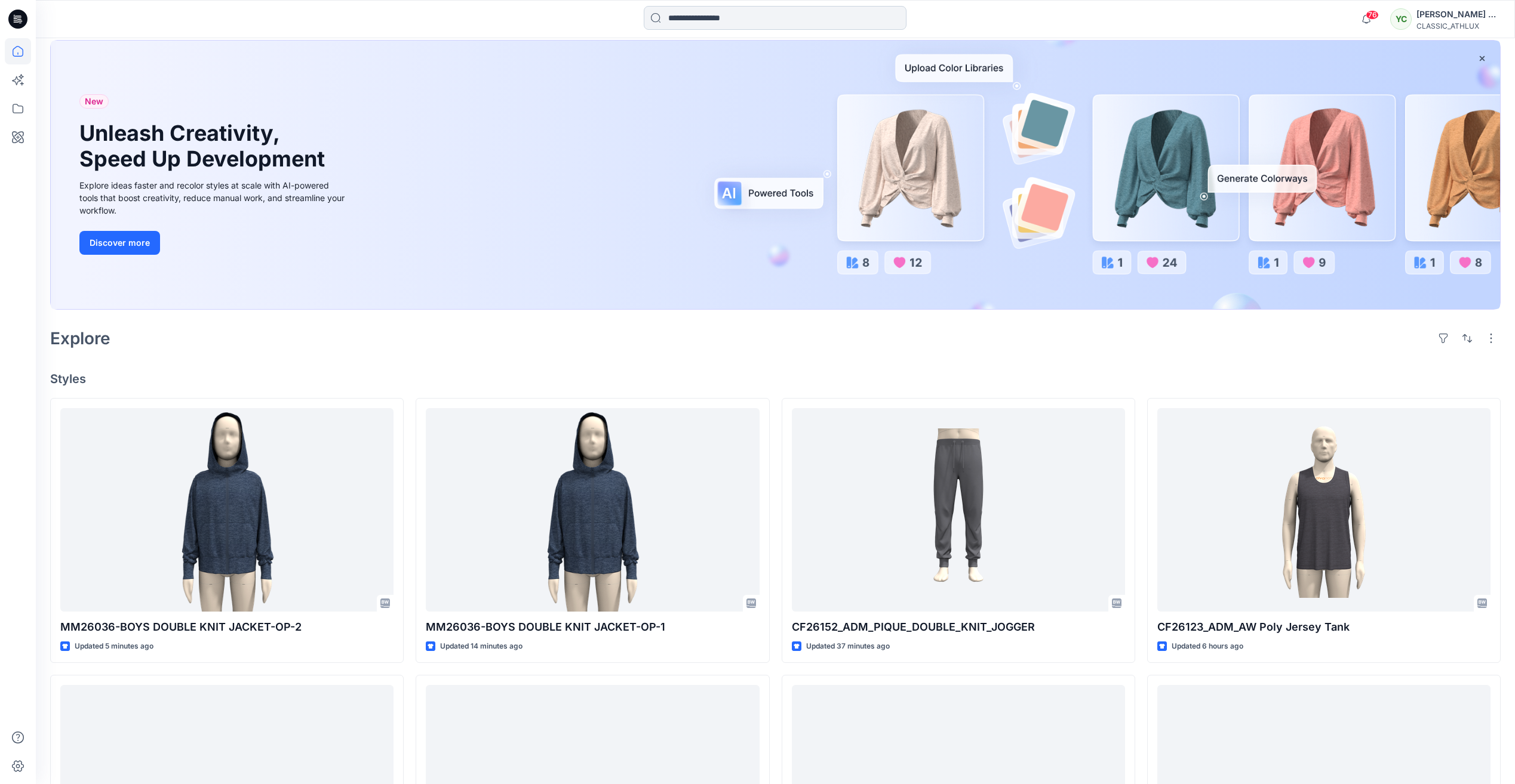
click at [711, 14] on input at bounding box center [775, 18] width 263 height 24
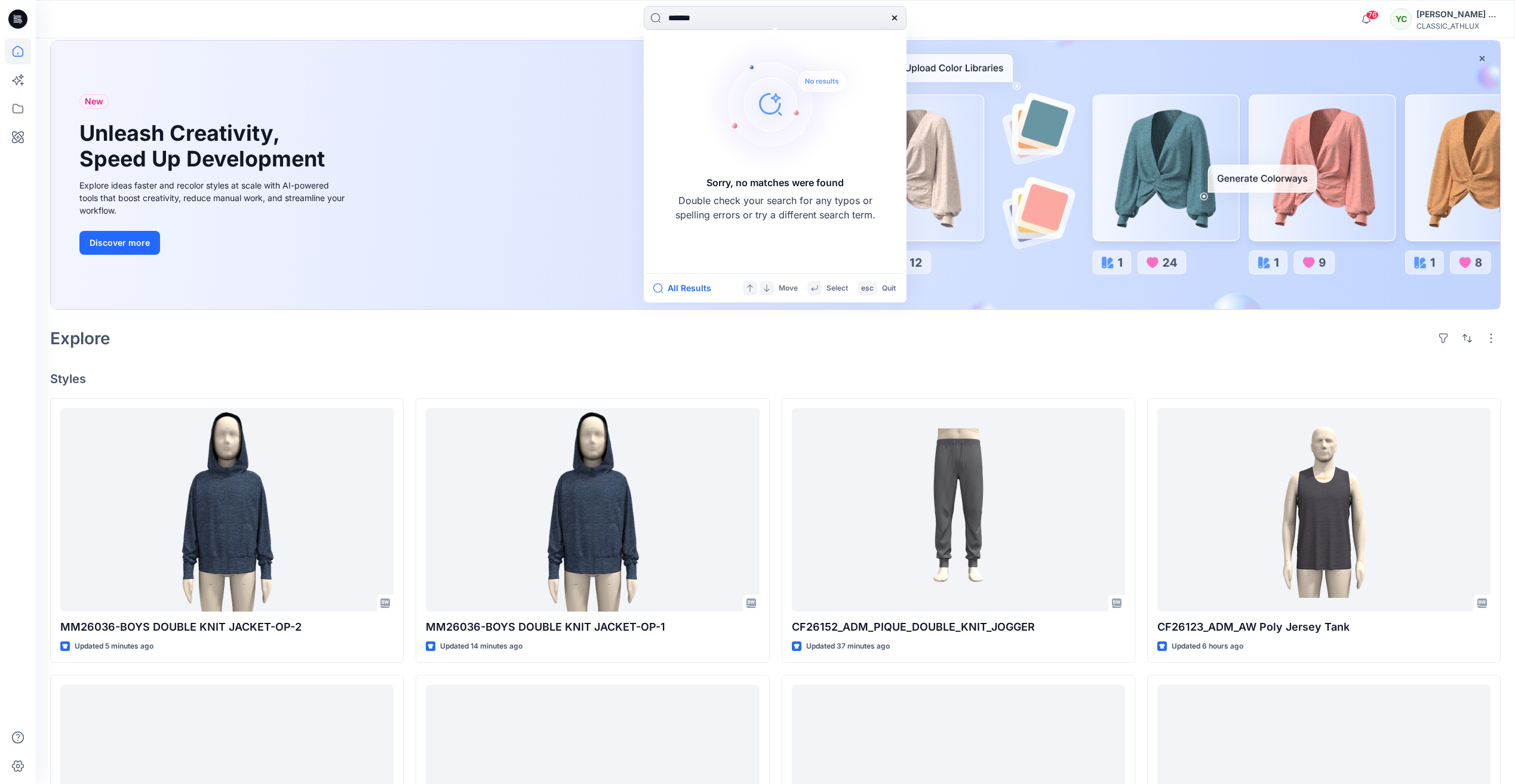
type input "*******"
click at [891, 16] on icon at bounding box center [894, 18] width 10 height 10
